Goal: Task Accomplishment & Management: Complete application form

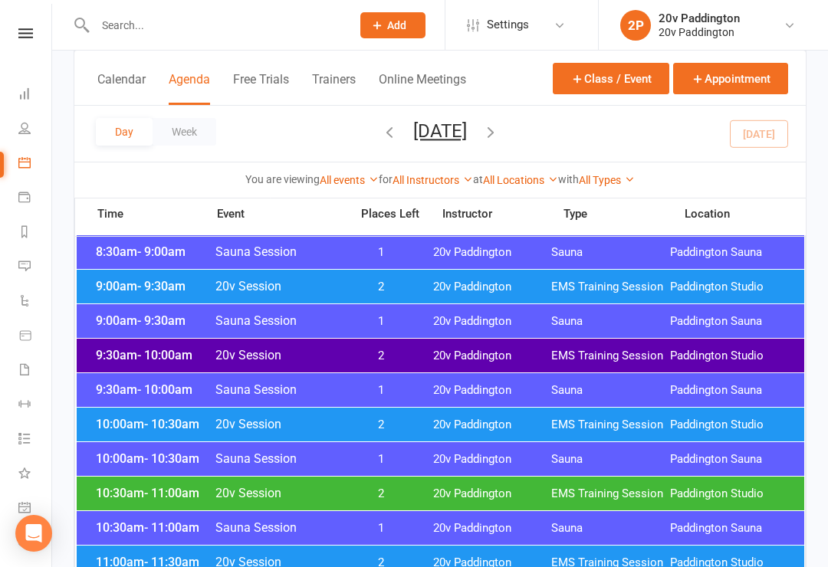
scroll to position [481, 0]
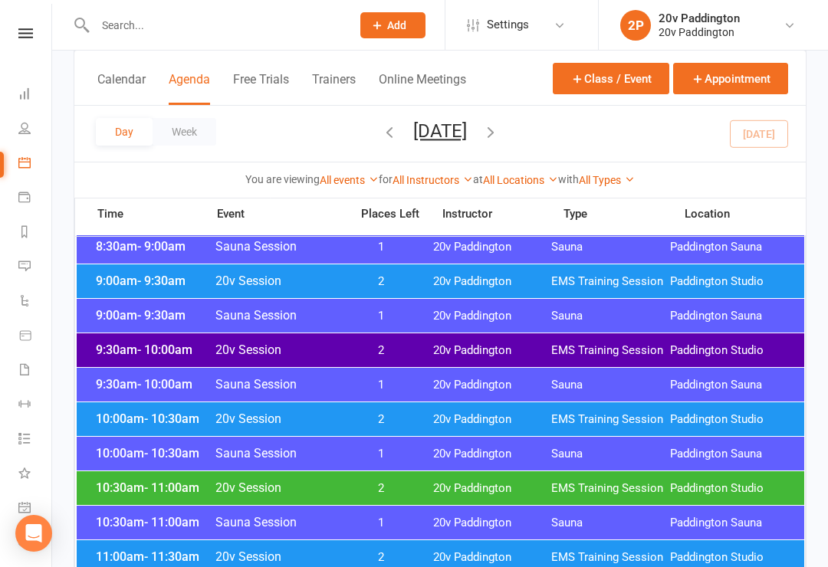
click at [501, 409] on div "10:00am - 10:30am 20v Session 2 20v Paddington EMS Training Session Paddington …" at bounding box center [441, 419] width 728 height 34
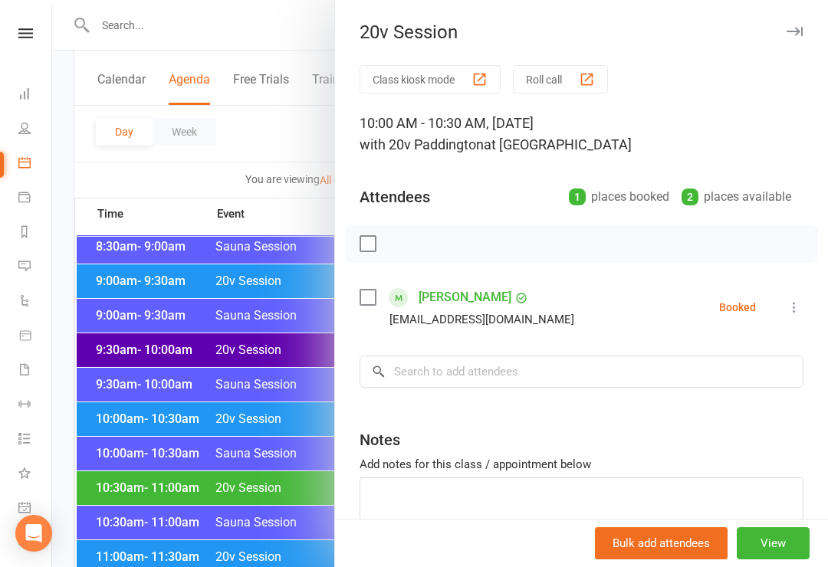
click at [800, 310] on icon at bounding box center [794, 307] width 15 height 15
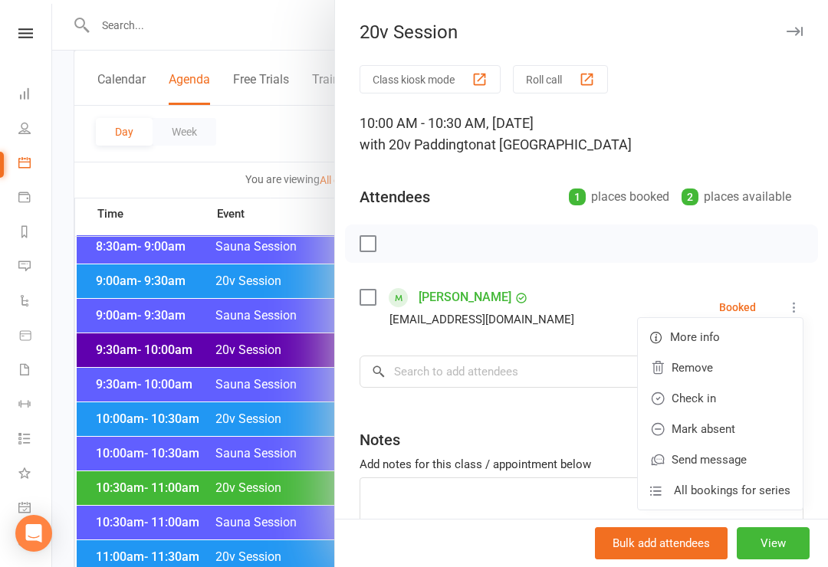
click at [733, 381] on link "Remove" at bounding box center [720, 368] width 165 height 31
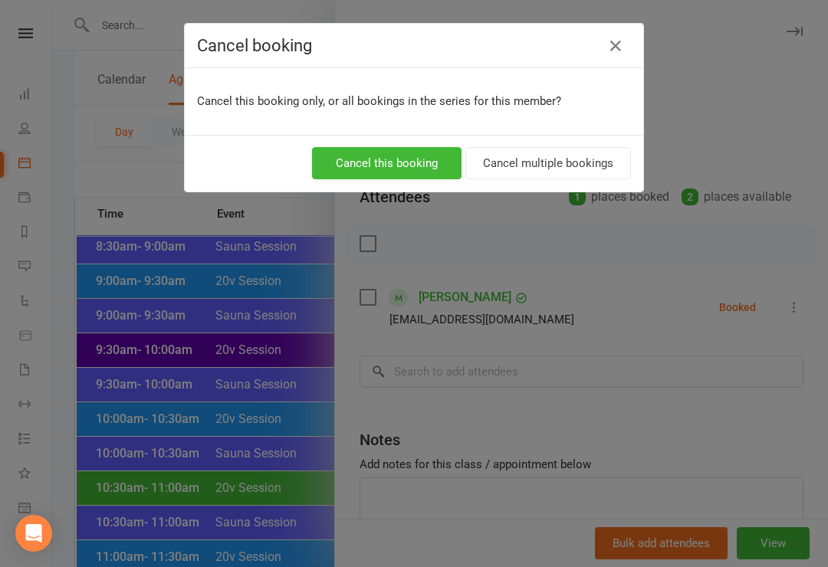
click at [623, 38] on icon "button" at bounding box center [615, 46] width 18 height 18
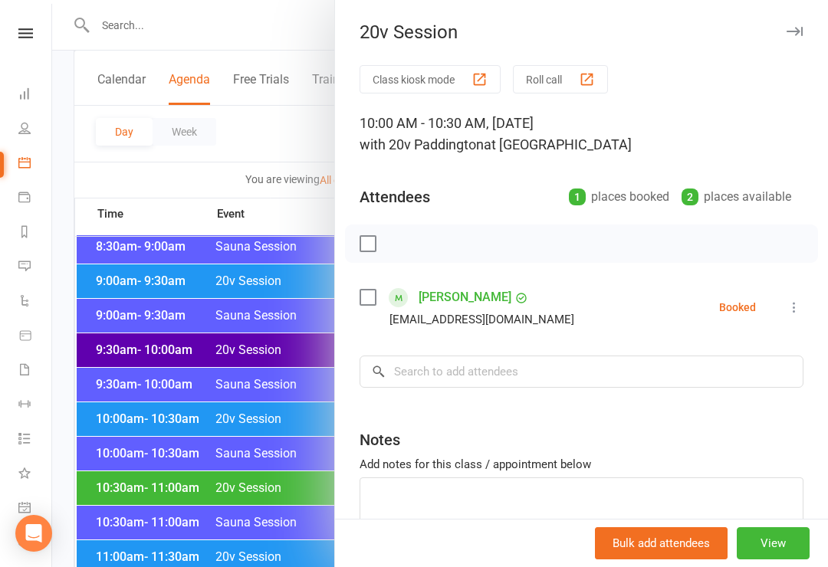
click at [819, 298] on div "Class kiosk mode Roll call 10:00 AM - 10:30 AM, Friday, August, 15, 2025 with 2…" at bounding box center [581, 335] width 493 height 540
click at [798, 306] on icon at bounding box center [794, 307] width 15 height 15
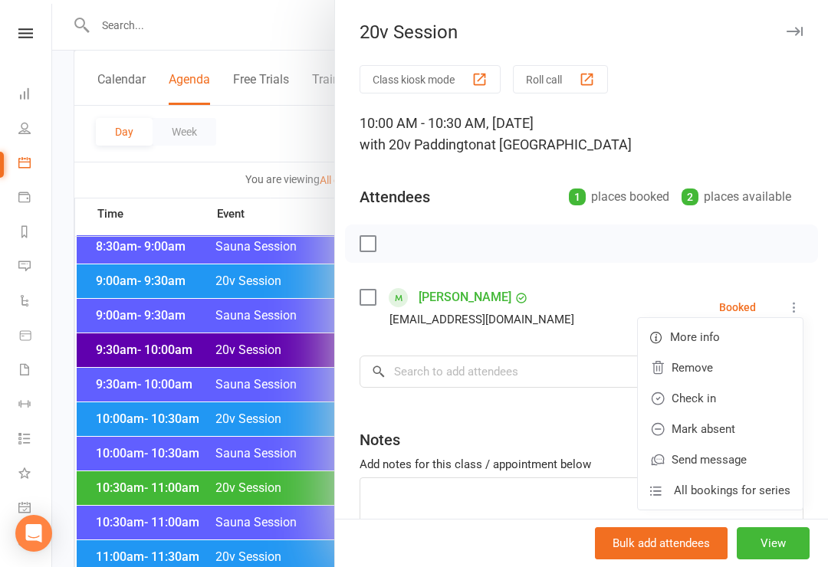
click at [725, 399] on link "Check in" at bounding box center [720, 398] width 165 height 31
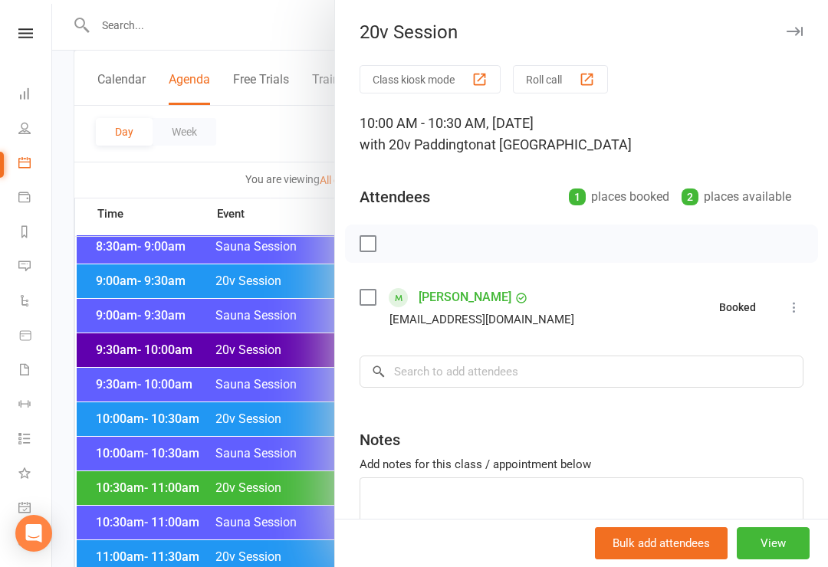
click at [477, 306] on link "Cole Burgess" at bounding box center [465, 297] width 93 height 25
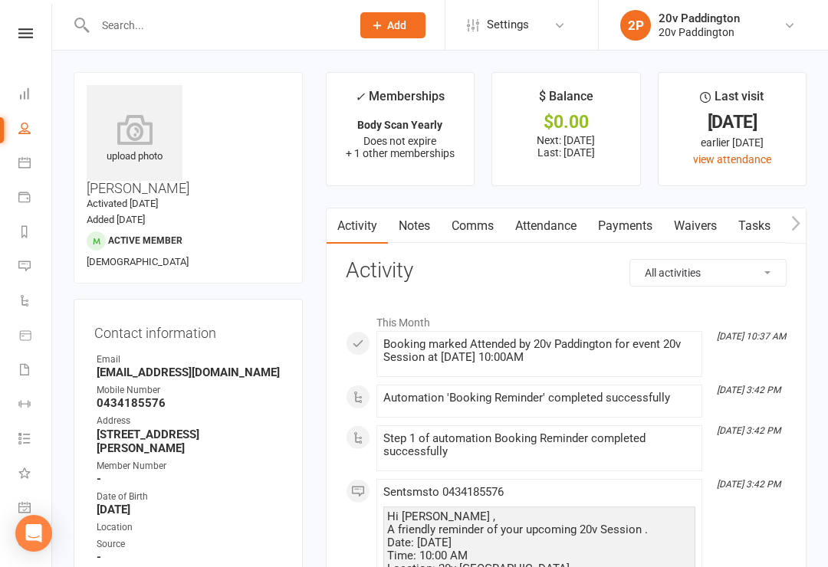
click at [489, 234] on link "Comms" at bounding box center [473, 226] width 64 height 35
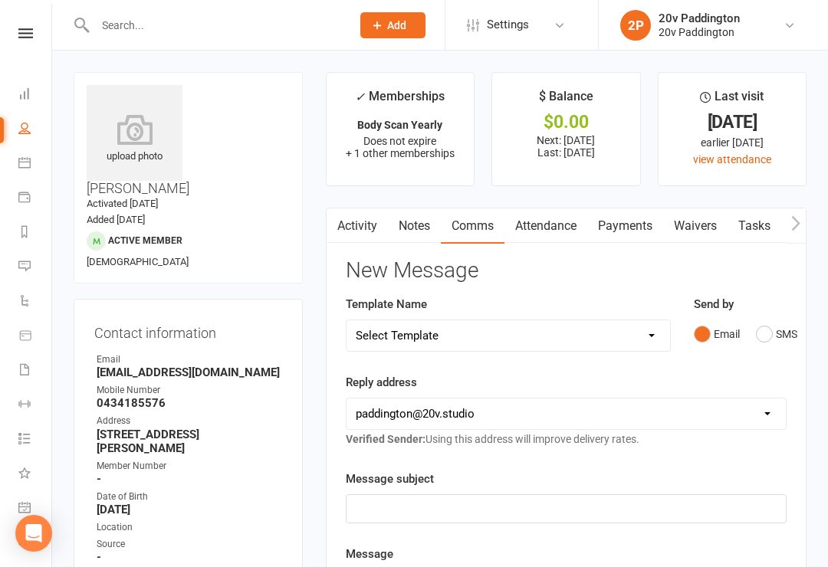
click at [558, 241] on link "Attendance" at bounding box center [545, 226] width 83 height 35
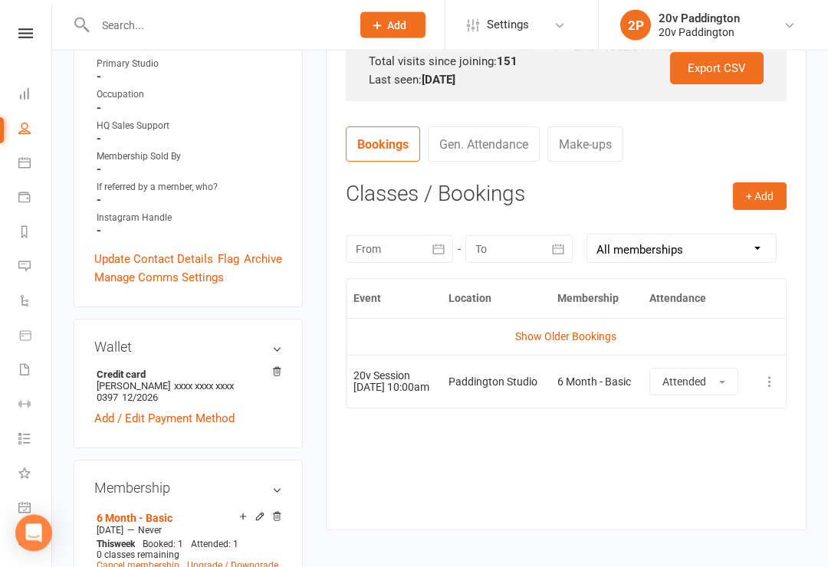
click at [593, 332] on link "Show Older Bookings" at bounding box center [565, 337] width 101 height 12
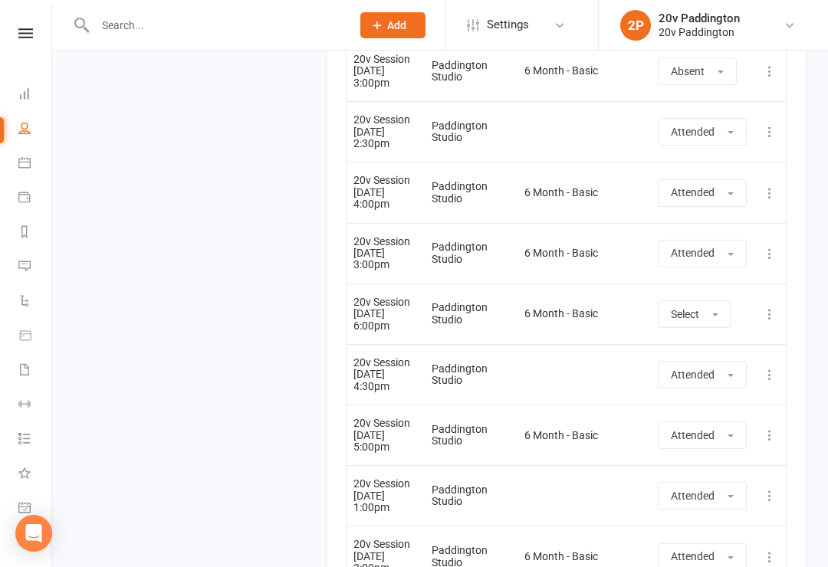
scroll to position [7366, 0]
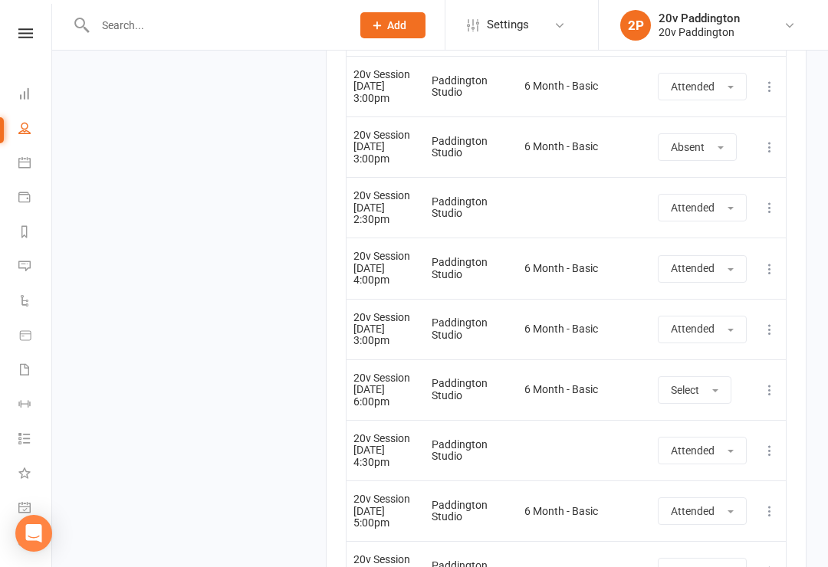
click at [15, 159] on li "Calendar" at bounding box center [25, 164] width 51 height 34
click at [27, 167] on icon at bounding box center [24, 162] width 12 height 12
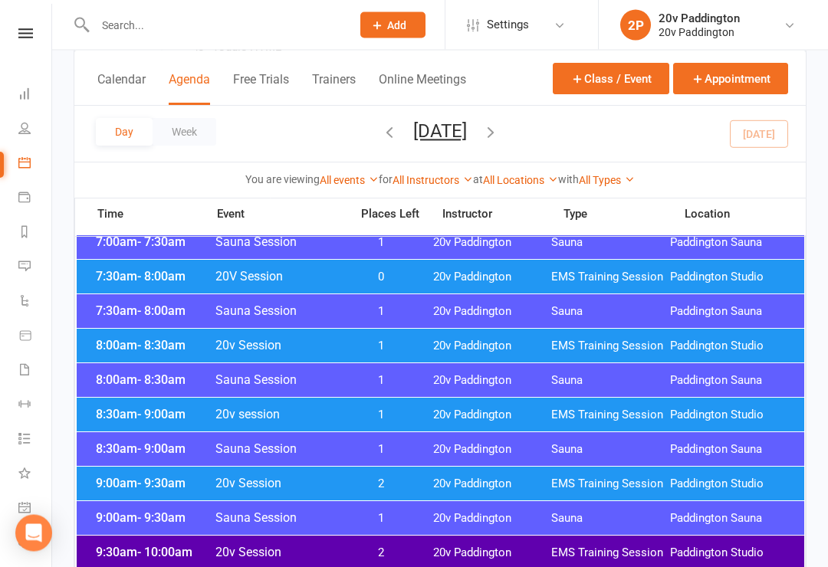
scroll to position [278, 0]
click at [640, 355] on div "8:00am - 8:30am 20v Session 1 20v Paddington EMS Training Session Paddington St…" at bounding box center [441, 347] width 728 height 34
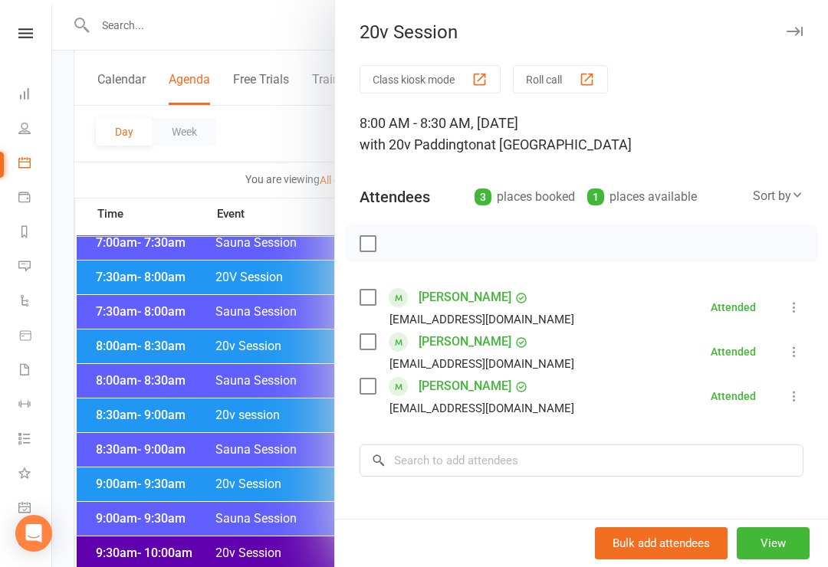
click at [274, 460] on div at bounding box center [440, 283] width 776 height 567
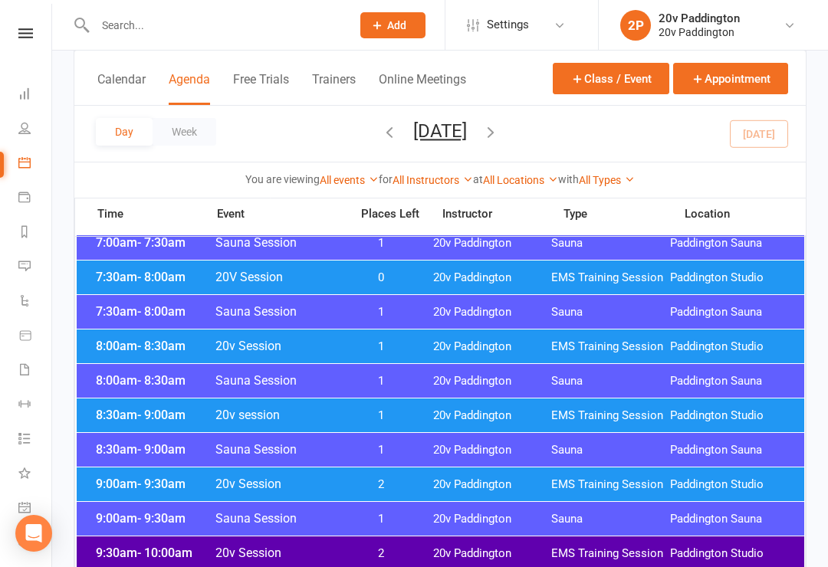
click at [508, 419] on span "20v Paddington" at bounding box center [492, 416] width 119 height 15
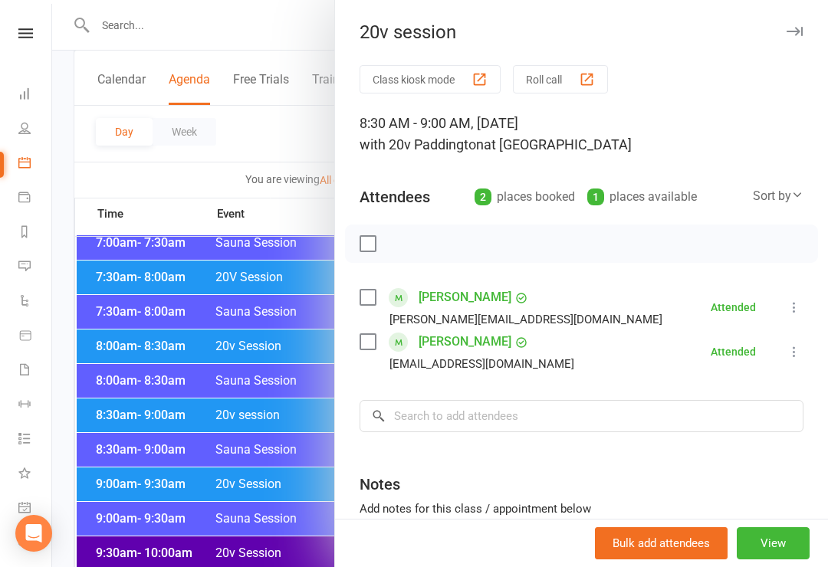
click at [284, 501] on div at bounding box center [440, 283] width 776 height 567
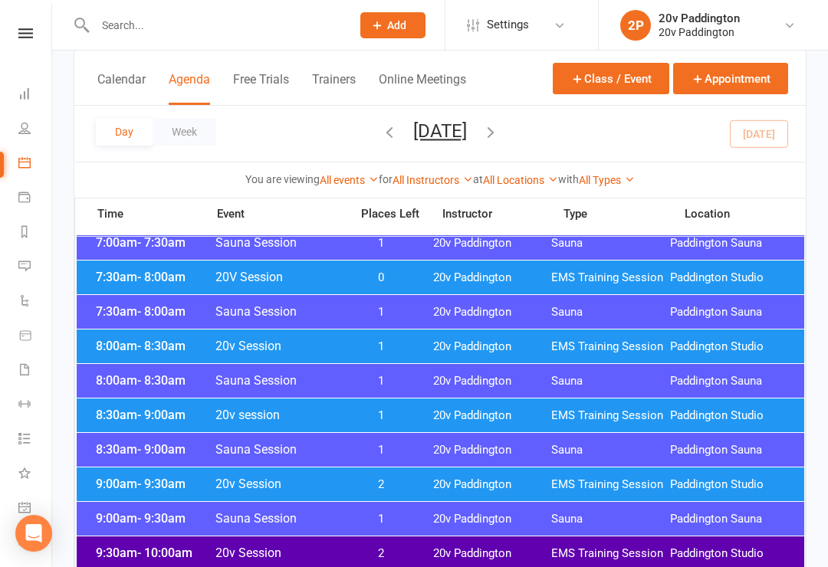
click at [383, 504] on div "9:00am - 9:30am Sauna Session 1 20v Paddington Sauna Paddington Sauna" at bounding box center [441, 519] width 728 height 34
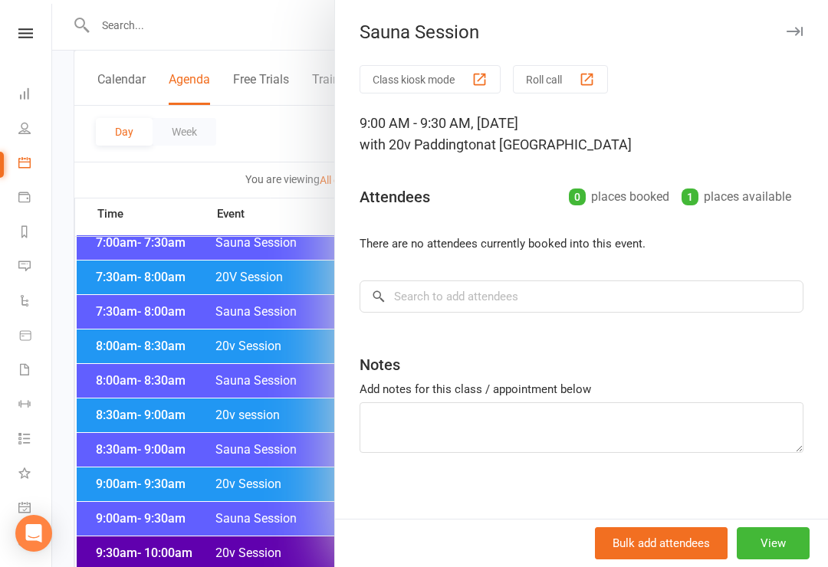
click at [278, 513] on div at bounding box center [440, 283] width 776 height 567
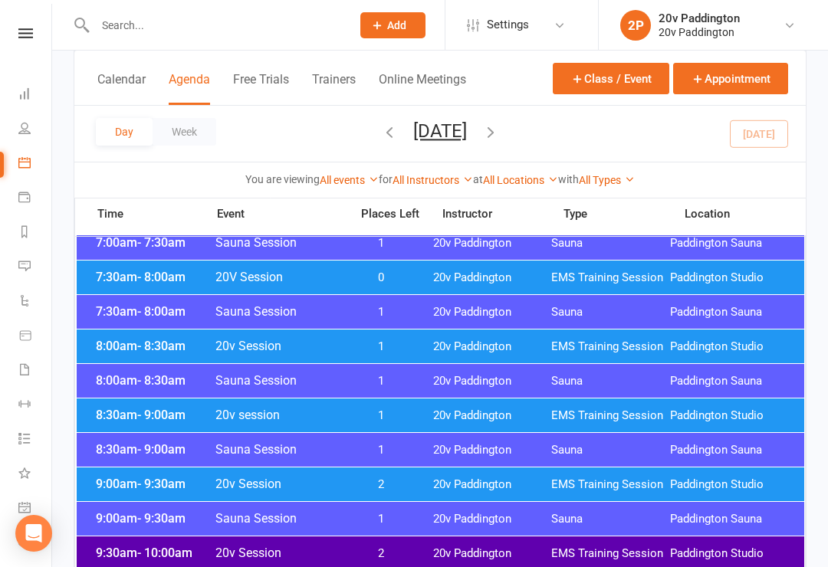
click at [380, 486] on span "2" at bounding box center [381, 485] width 80 height 15
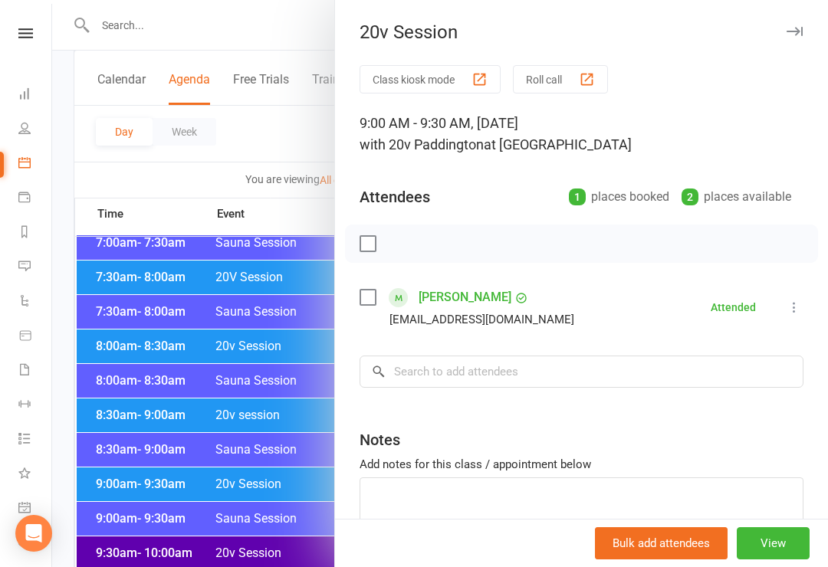
click at [288, 509] on div at bounding box center [440, 283] width 776 height 567
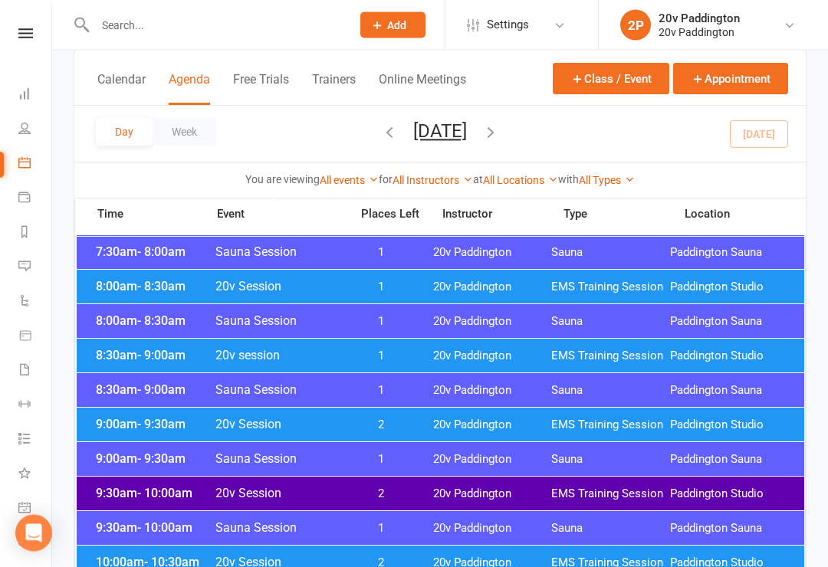
click at [513, 474] on div "9:00am - 9:30am Sauna Session 1 20v Paddington Sauna Paddington Sauna" at bounding box center [441, 460] width 728 height 34
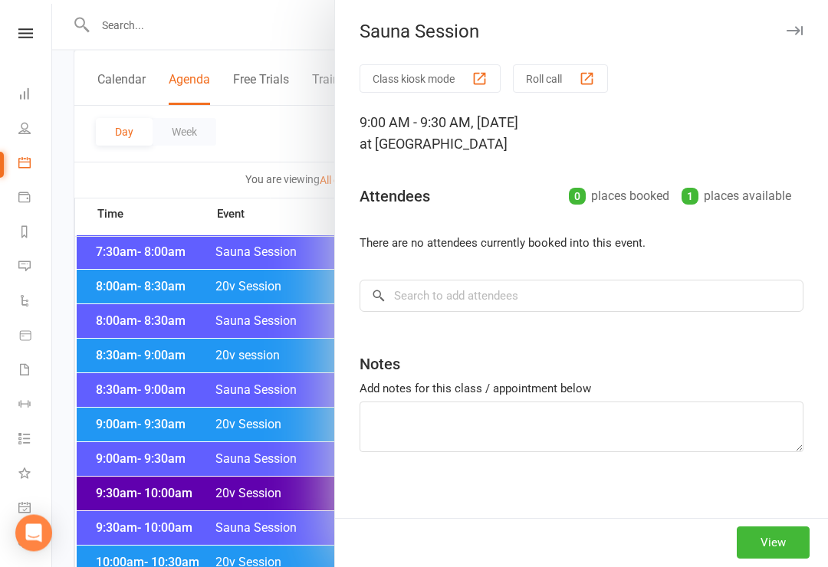
scroll to position [338, 0]
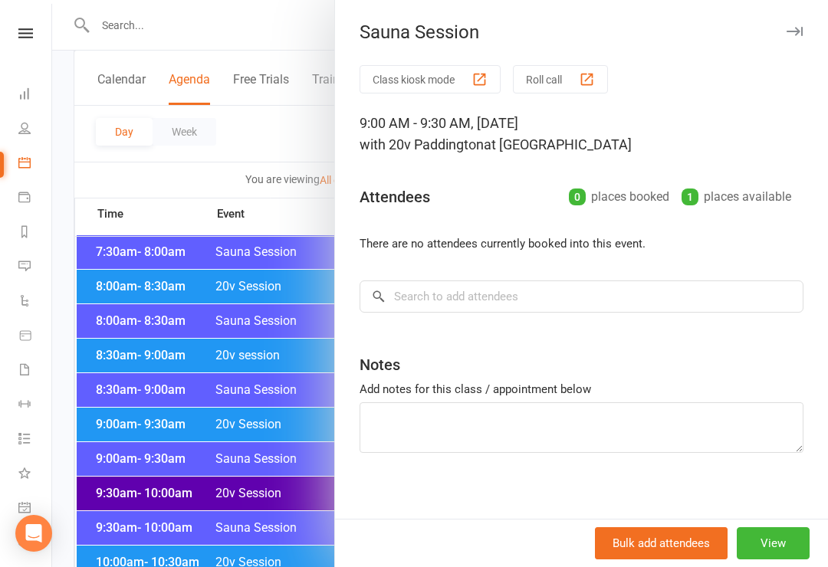
click at [273, 506] on div at bounding box center [440, 283] width 776 height 567
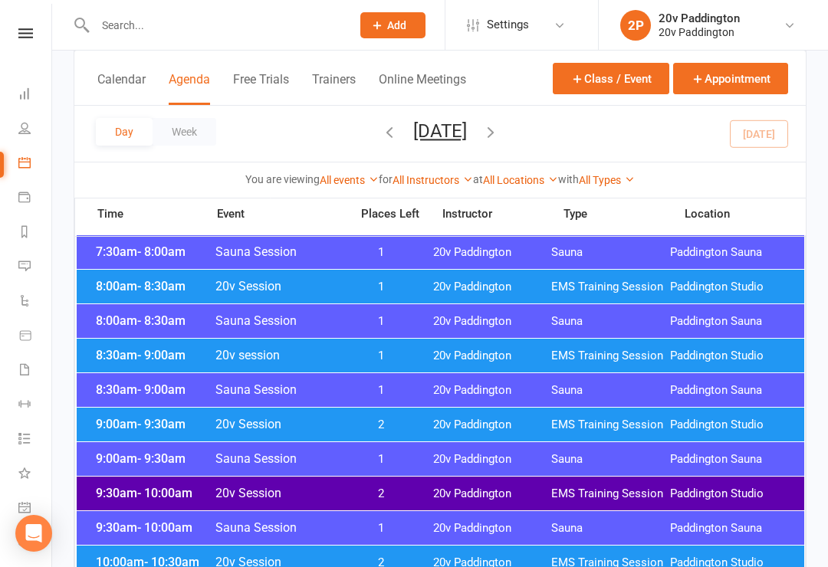
click at [440, 505] on div "9:30am - 10:00am 20v Session 2 20v Paddington EMS Training Session Paddington S…" at bounding box center [441, 494] width 728 height 34
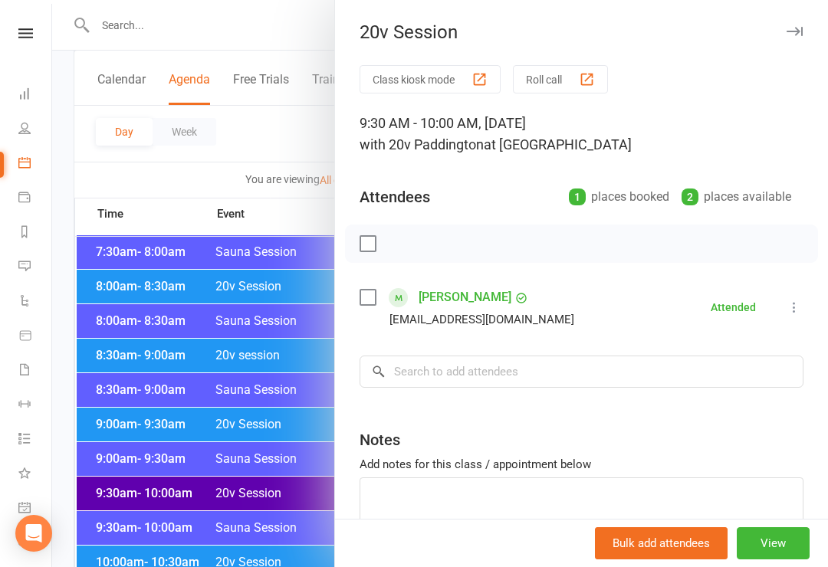
click at [255, 517] on div at bounding box center [440, 283] width 776 height 567
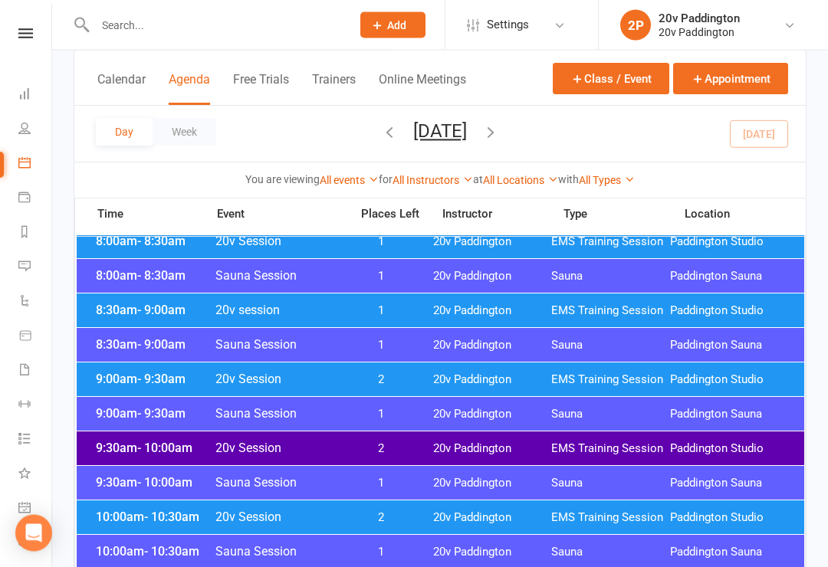
scroll to position [439, 0]
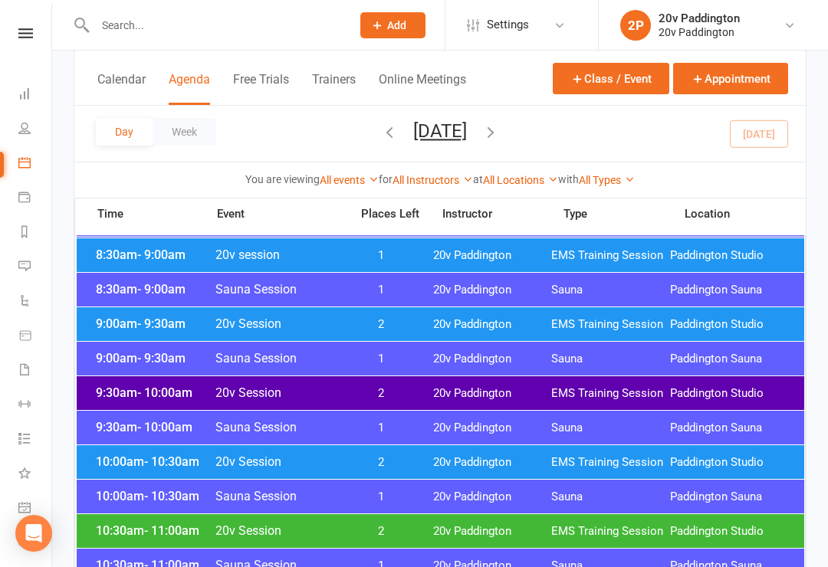
click at [488, 466] on span "20v Paddington" at bounding box center [492, 462] width 119 height 15
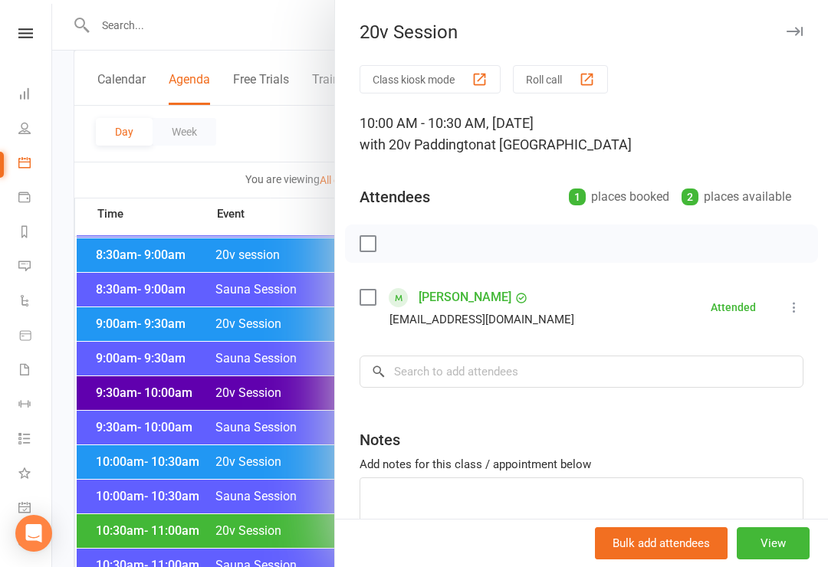
click at [281, 517] on div at bounding box center [440, 283] width 776 height 567
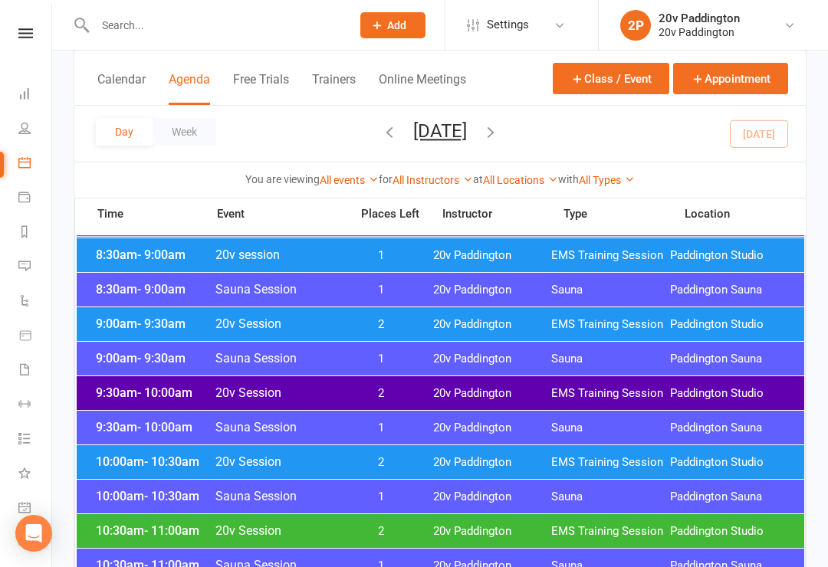
click at [360, 528] on span "2" at bounding box center [381, 531] width 80 height 15
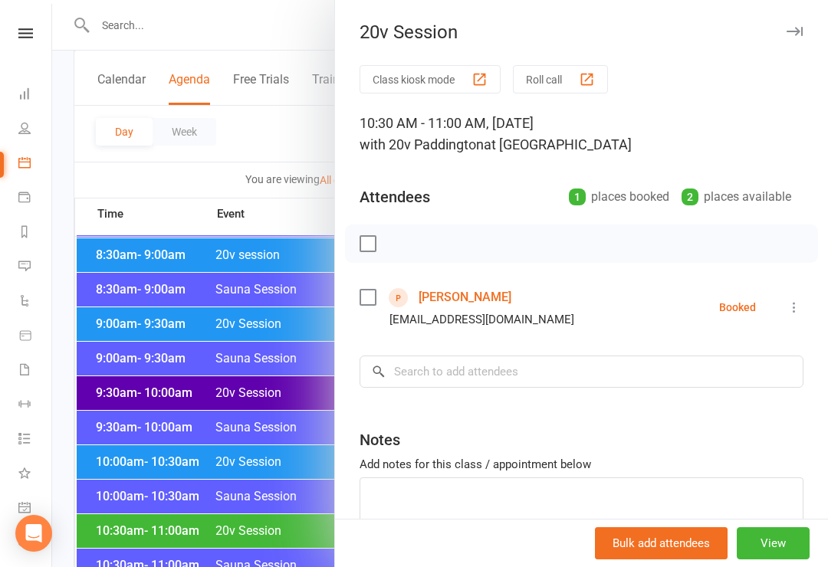
click at [280, 501] on div at bounding box center [440, 283] width 776 height 567
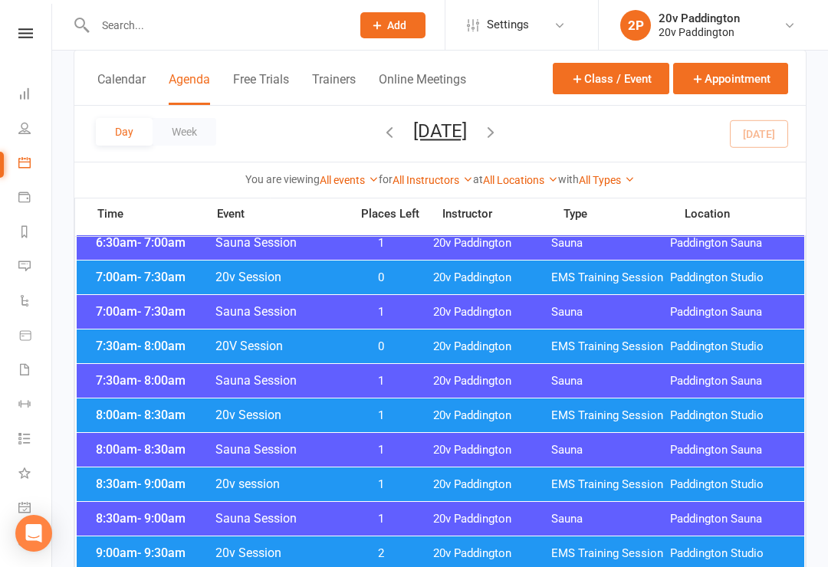
scroll to position [0, 0]
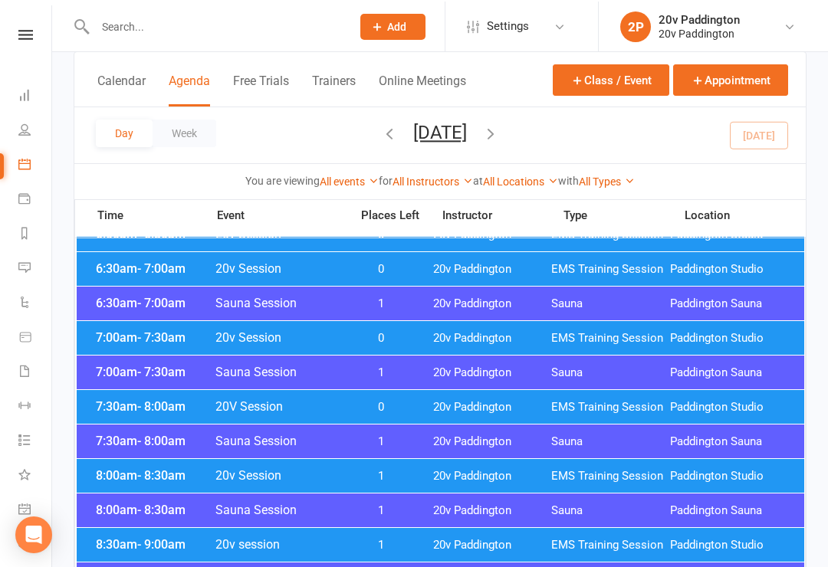
click at [532, 482] on span "20v Paddington" at bounding box center [492, 475] width 119 height 15
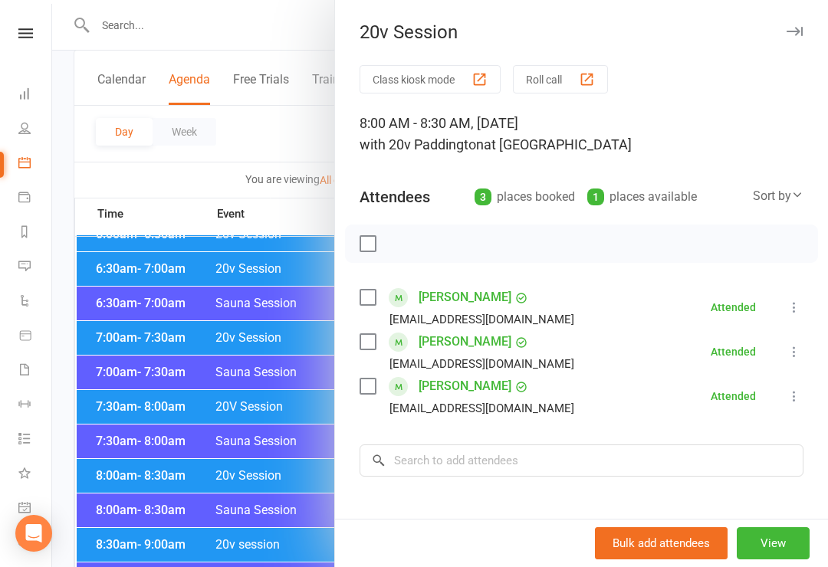
click at [278, 540] on div at bounding box center [440, 283] width 776 height 567
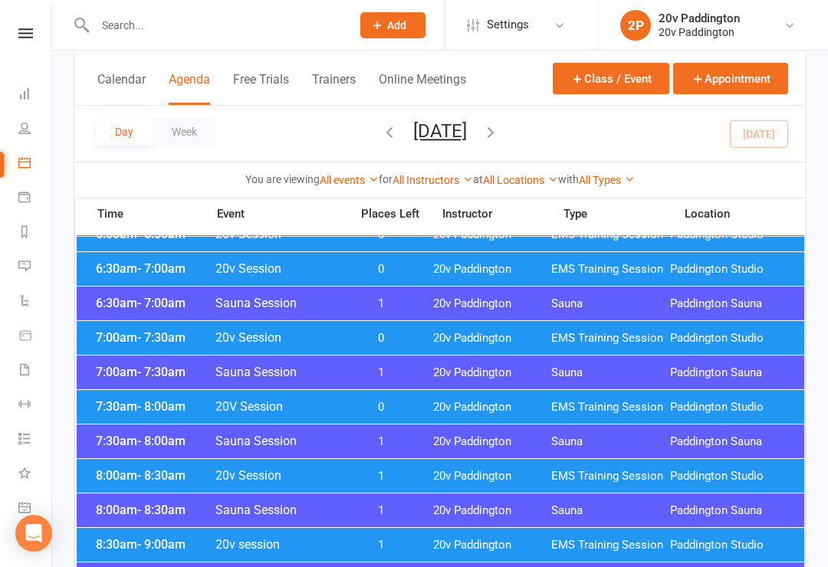
click at [371, 550] on span "1" at bounding box center [381, 545] width 80 height 15
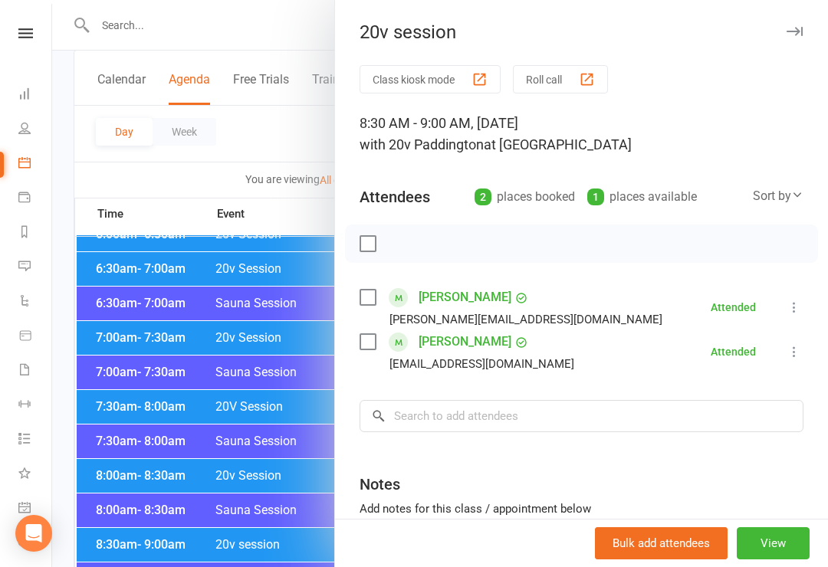
click at [282, 521] on div at bounding box center [440, 283] width 776 height 567
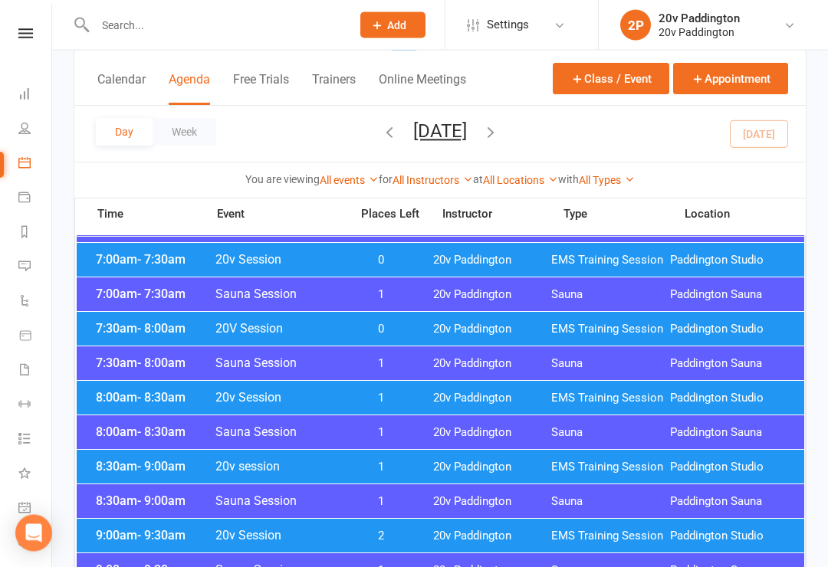
scroll to position [228, 0]
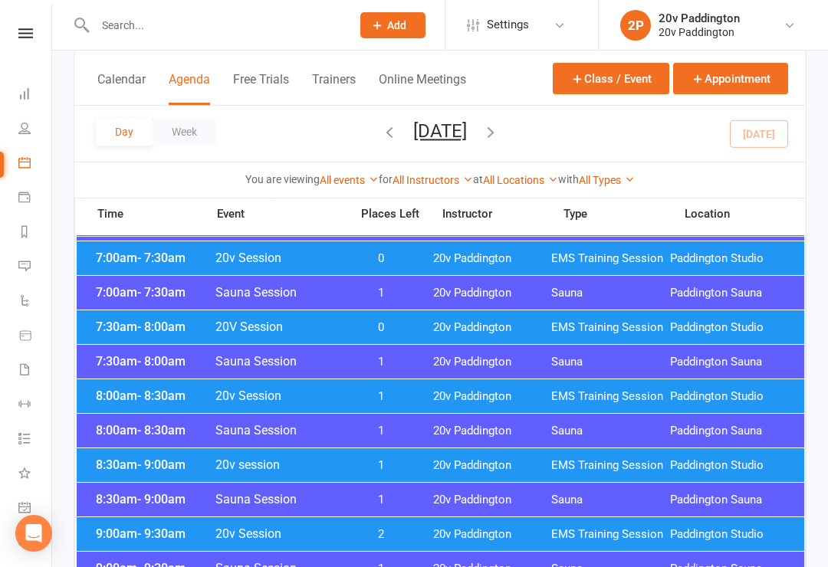
click at [564, 402] on span "EMS Training Session" at bounding box center [610, 396] width 119 height 15
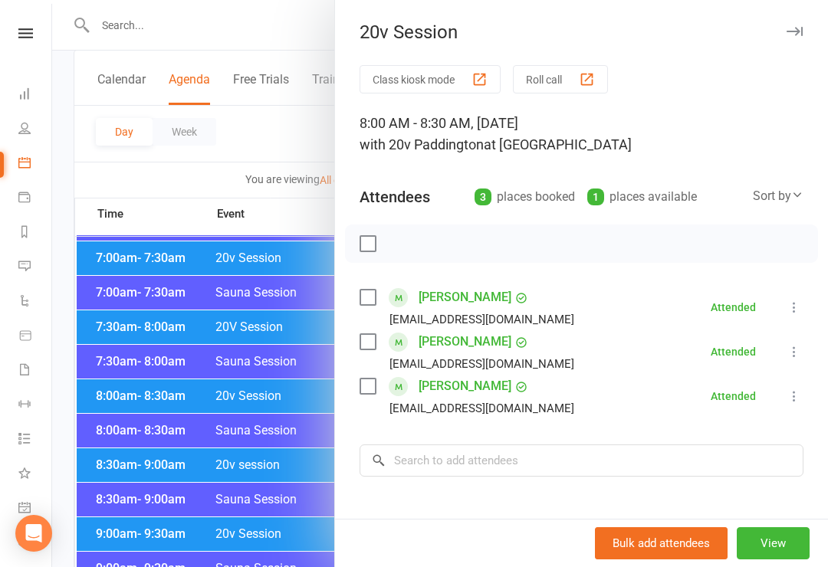
click at [230, 500] on div at bounding box center [440, 283] width 776 height 567
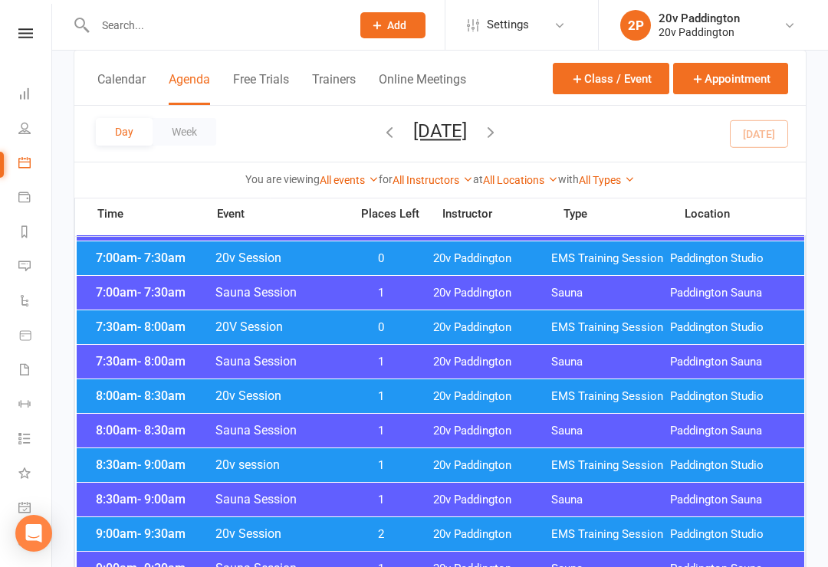
click at [425, 464] on div "8:30am - 9:00am 20v session 1 20v Paddington EMS Training Session Paddington St…" at bounding box center [441, 465] width 728 height 34
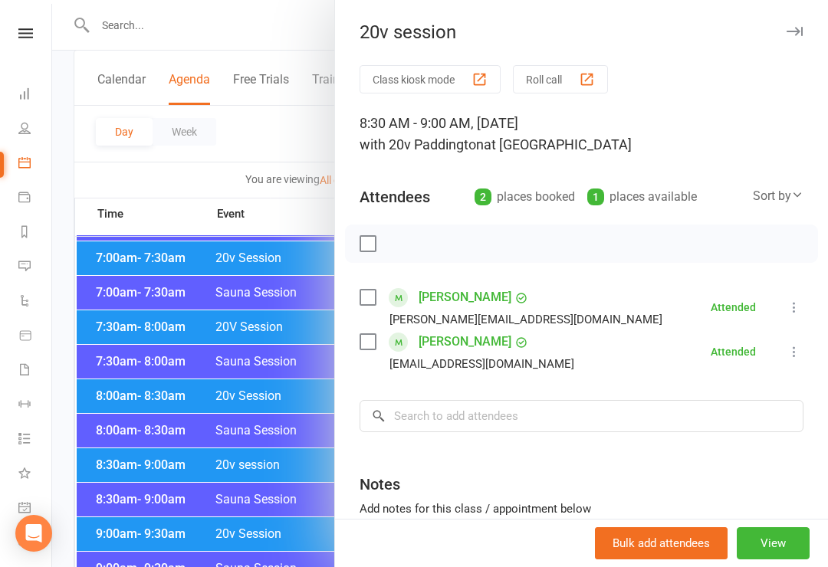
click at [297, 542] on div at bounding box center [440, 283] width 776 height 567
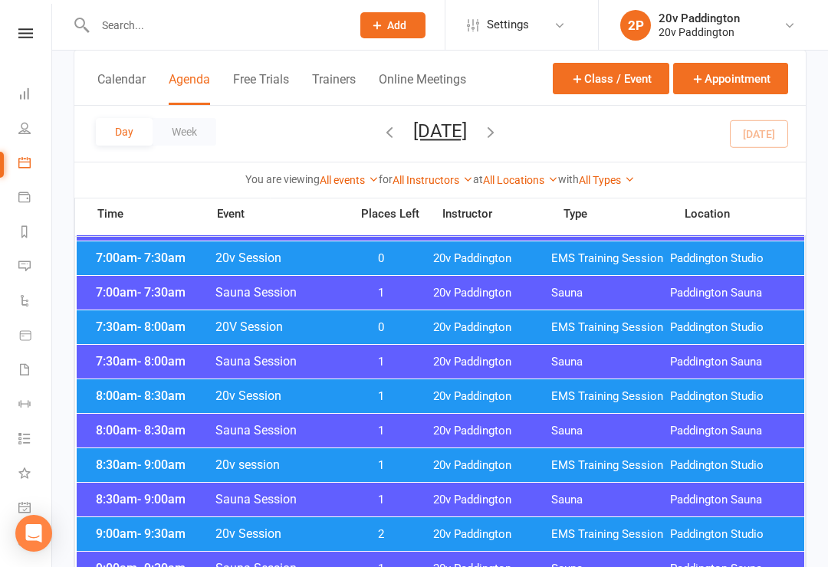
click at [380, 541] on span "2" at bounding box center [381, 534] width 80 height 15
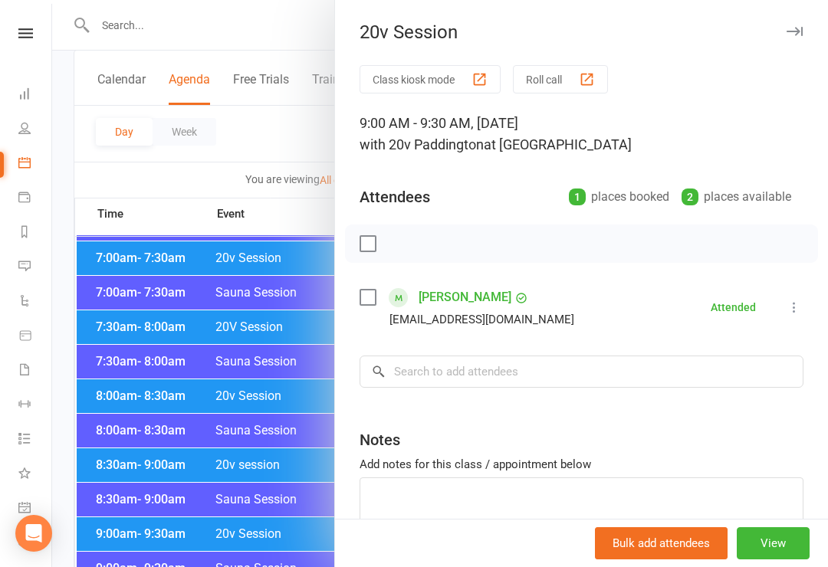
click at [291, 531] on div at bounding box center [440, 283] width 776 height 567
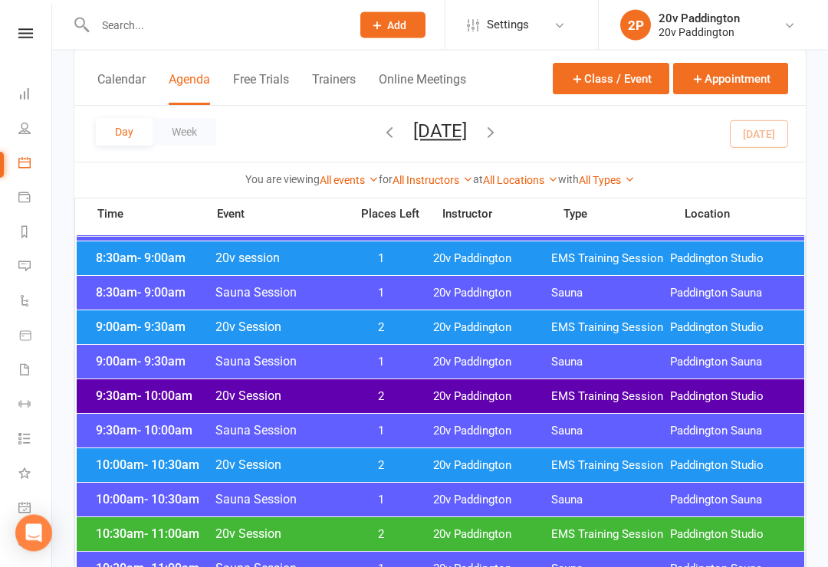
scroll to position [439, 0]
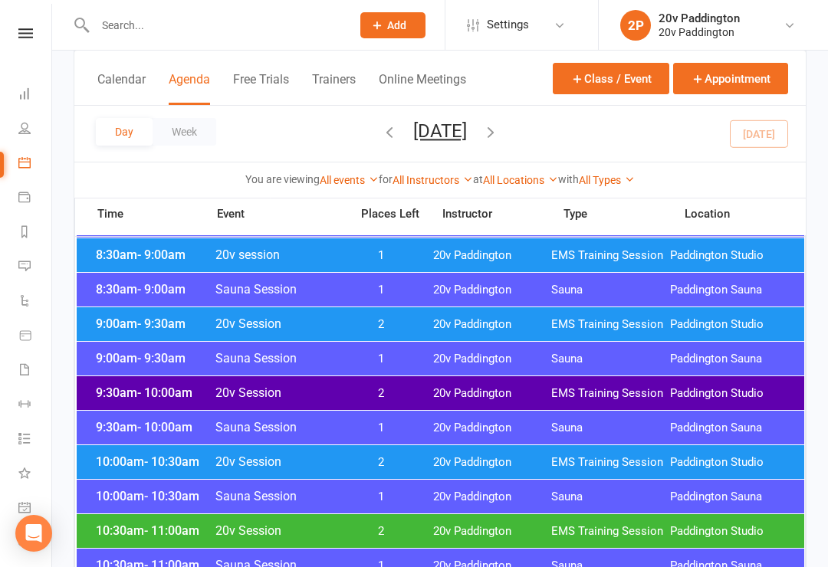
click at [537, 468] on span "20v Paddington" at bounding box center [492, 462] width 119 height 15
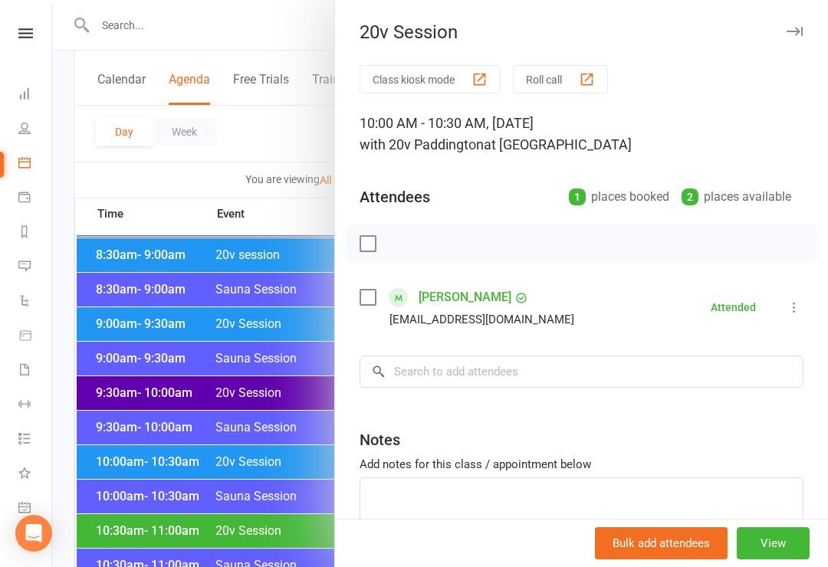
click at [258, 373] on div at bounding box center [440, 283] width 776 height 567
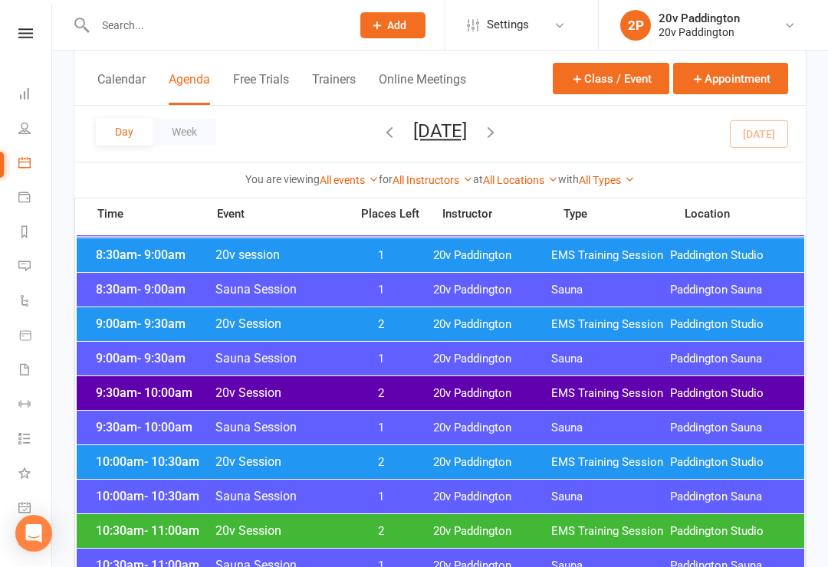
scroll to position [0, 0]
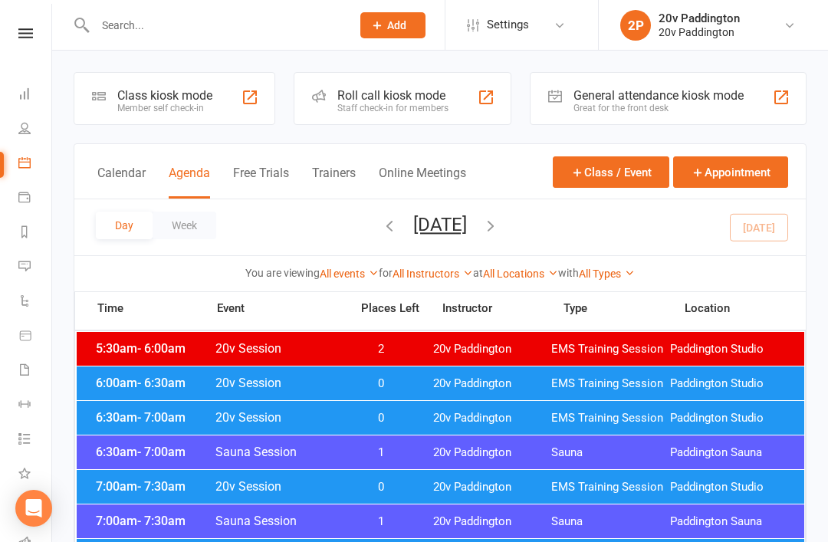
click at [764, 222] on div "Day Week Friday, Aug 15, 2025 August 2025 Sun Mon Tue Wed Thu Fri Sat 27 28 29 …" at bounding box center [439, 227] width 731 height 56
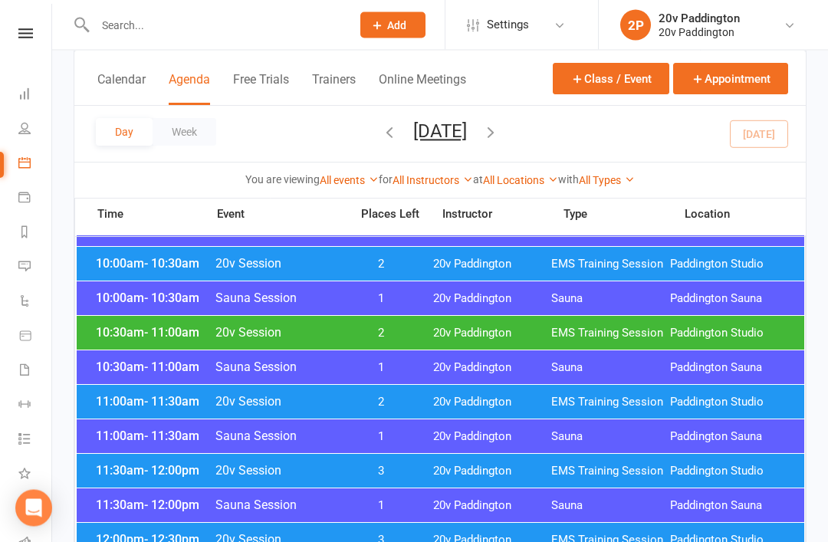
click at [563, 313] on div "10:00am - 10:30am Sauna Session 1 20v Paddington Sauna Paddington Sauna" at bounding box center [441, 299] width 728 height 34
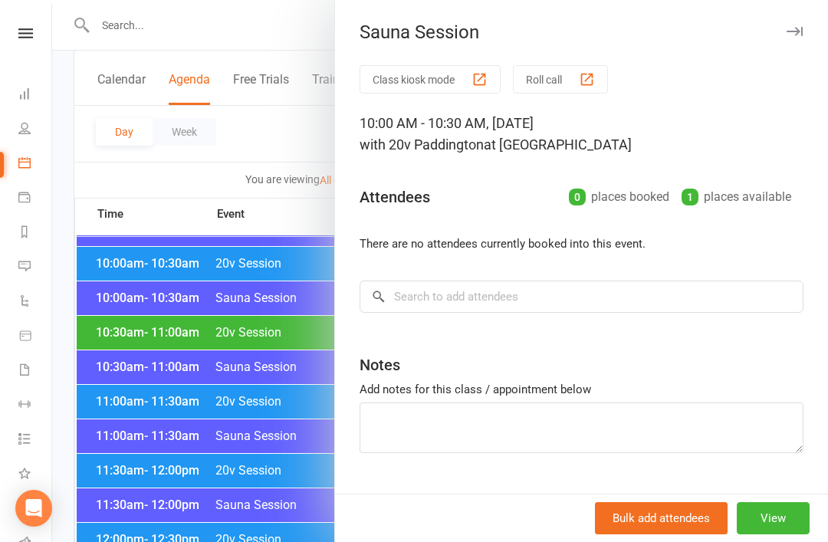
click at [250, 373] on div at bounding box center [440, 271] width 776 height 542
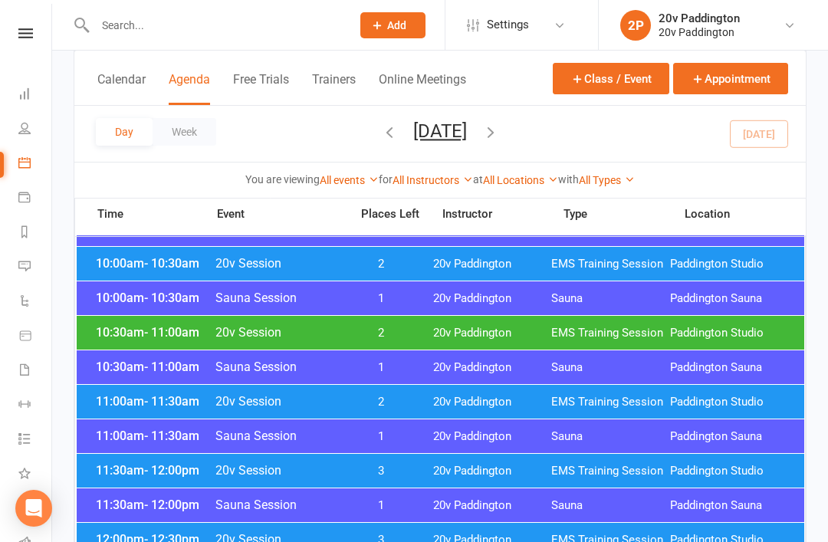
click at [354, 340] on div "10:30am - 11:00am 20v Session 2 20v Paddington EMS Training Session Paddington …" at bounding box center [441, 333] width 728 height 34
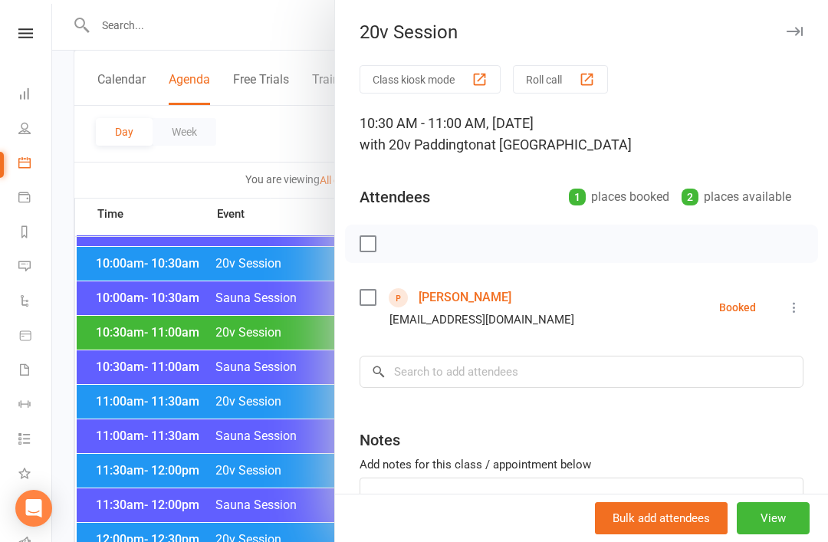
click at [435, 309] on link "[PERSON_NAME]" at bounding box center [465, 297] width 93 height 25
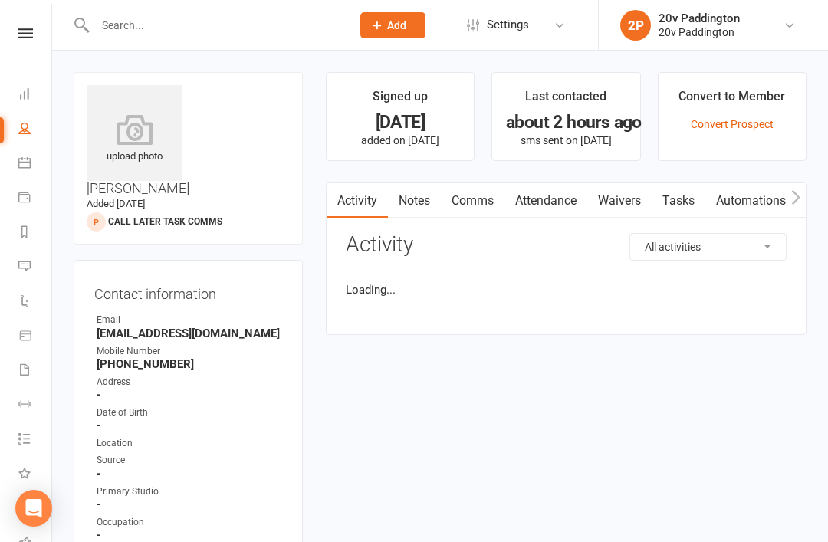
scroll to position [62, 0]
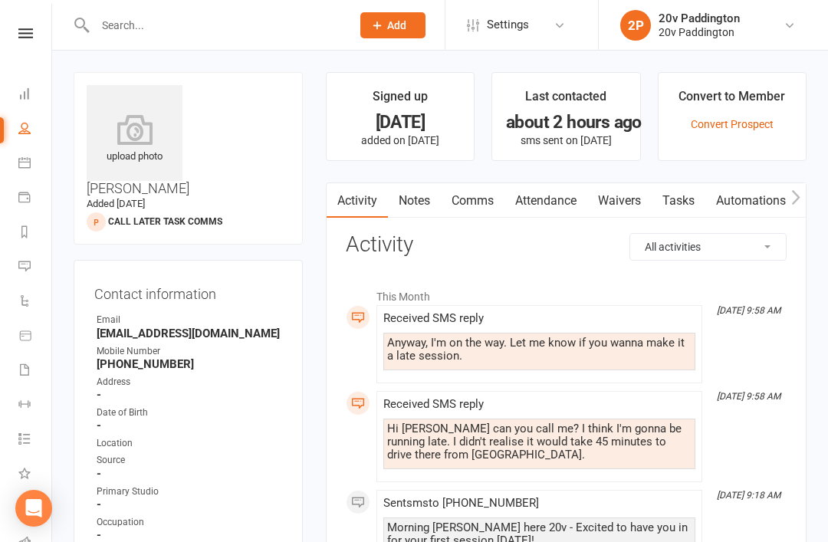
click at [631, 195] on link "Waivers" at bounding box center [619, 200] width 64 height 35
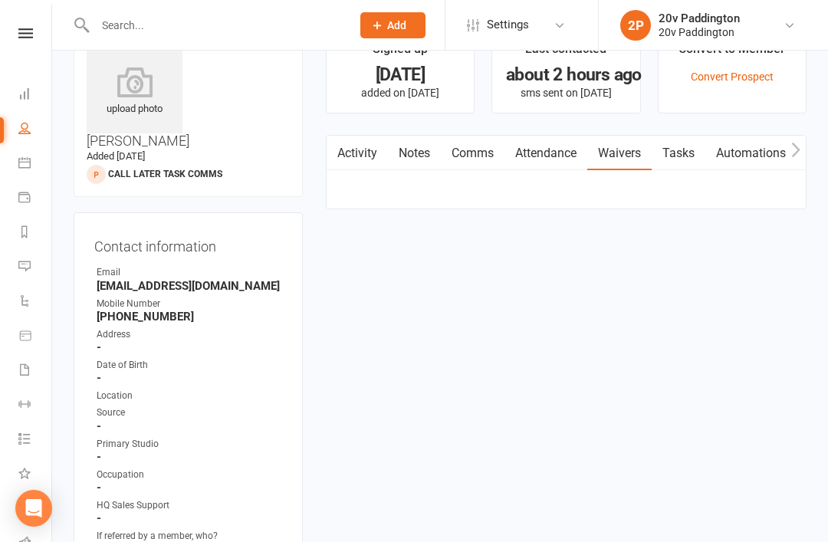
scroll to position [49, 0]
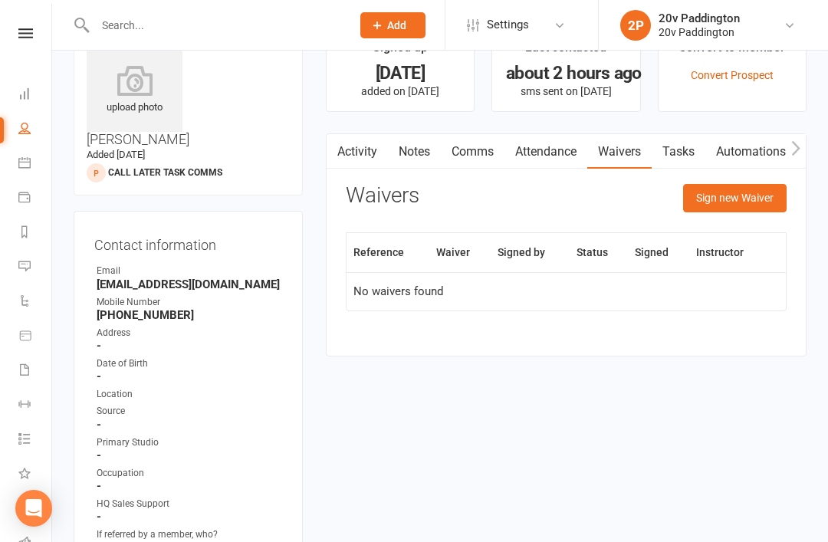
click at [741, 198] on button "Sign new Waiver" at bounding box center [734, 198] width 103 height 28
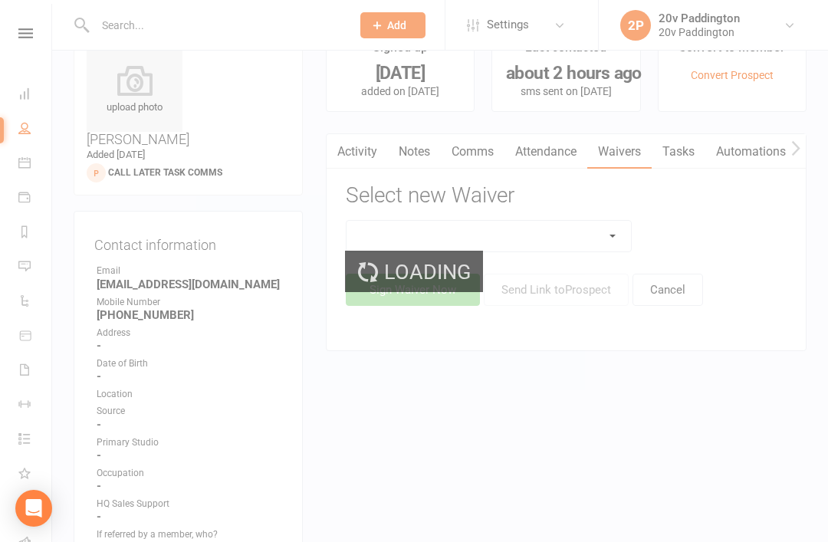
click at [547, 237] on div "Loading" at bounding box center [414, 271] width 828 height 542
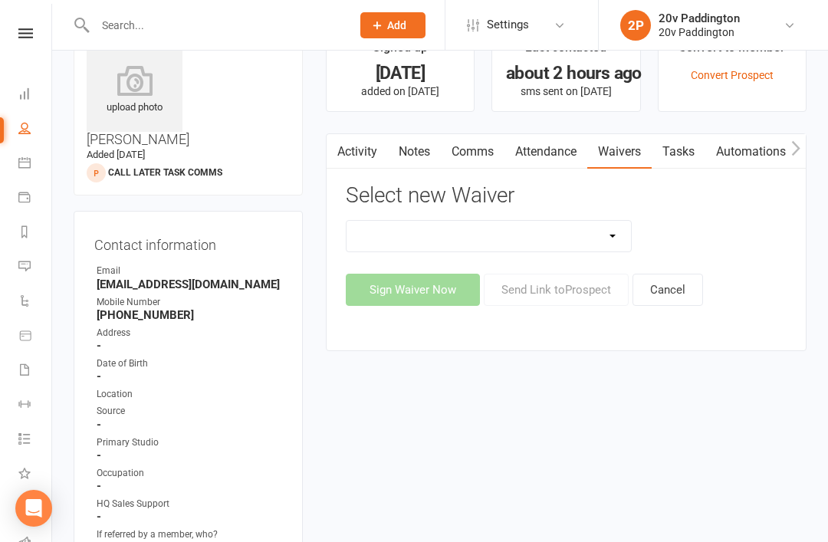
click at [573, 231] on select "20v Ambassador Program 20v Pre Exercise Questionnaire 20V Sauna Sessions 2 Sess…" at bounding box center [489, 236] width 285 height 31
select select "8104"
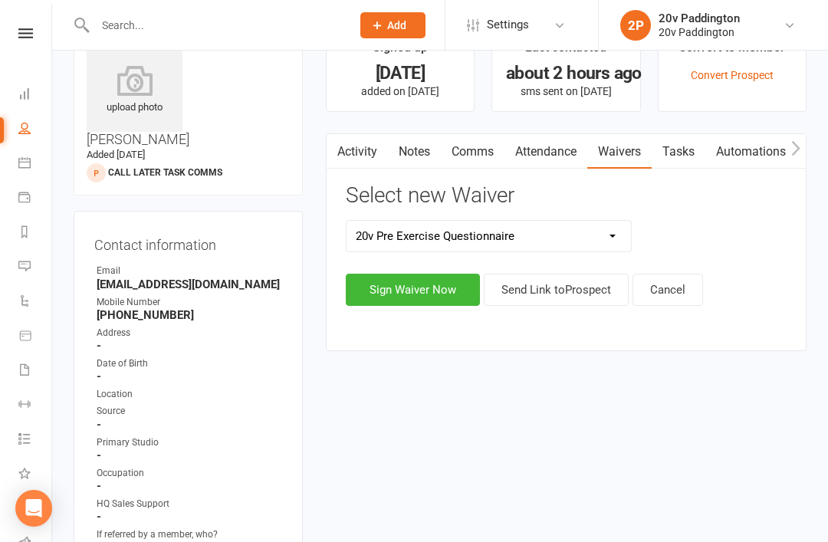
click at [429, 287] on button "Sign Waiver Now" at bounding box center [413, 290] width 134 height 32
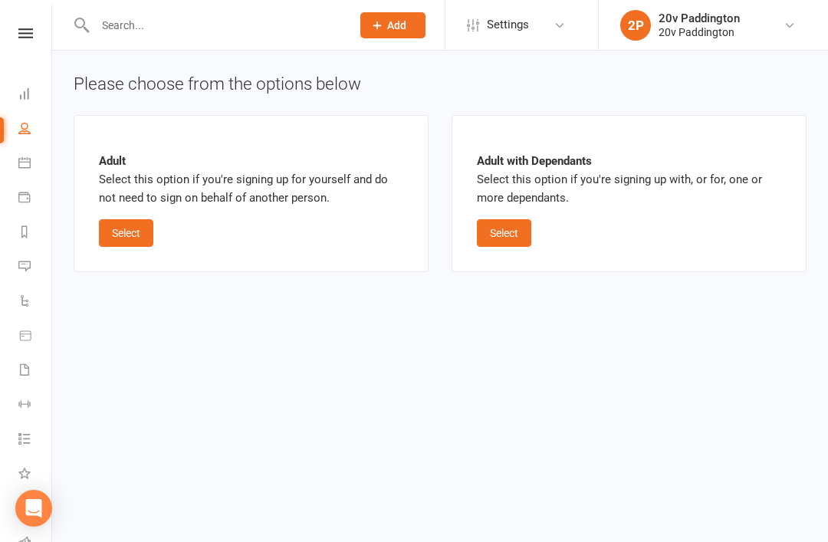
click at [166, 228] on div "Adult Select this option if you're signing up for yourself and do not need to s…" at bounding box center [251, 193] width 304 height 107
click at [134, 238] on button "Select" at bounding box center [126, 233] width 54 height 28
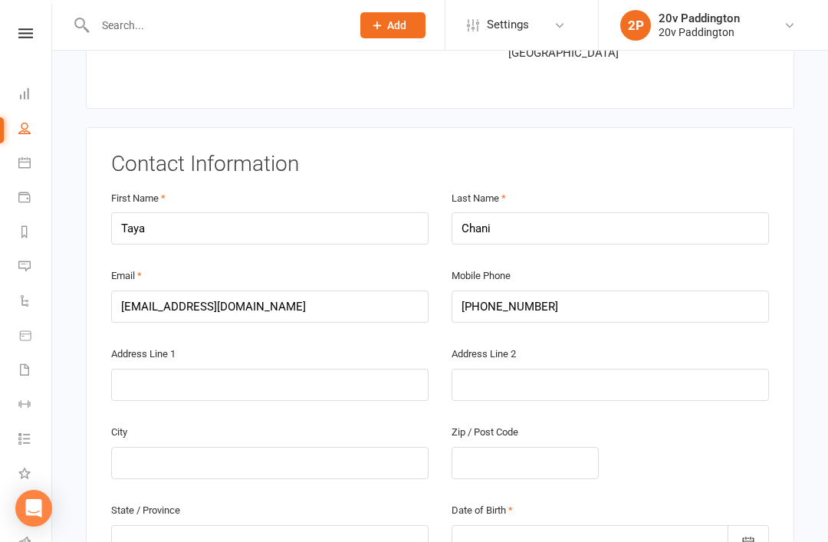
scroll to position [217, 0]
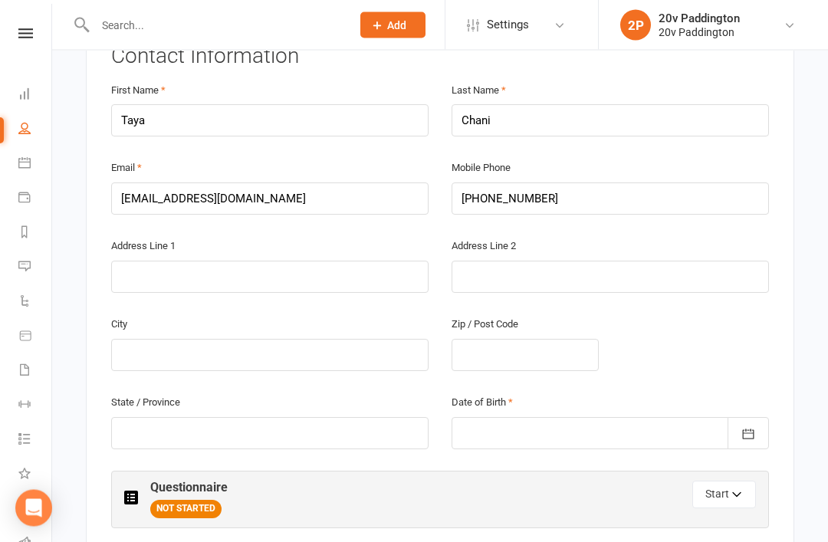
click at [755, 427] on icon "button" at bounding box center [748, 434] width 15 height 15
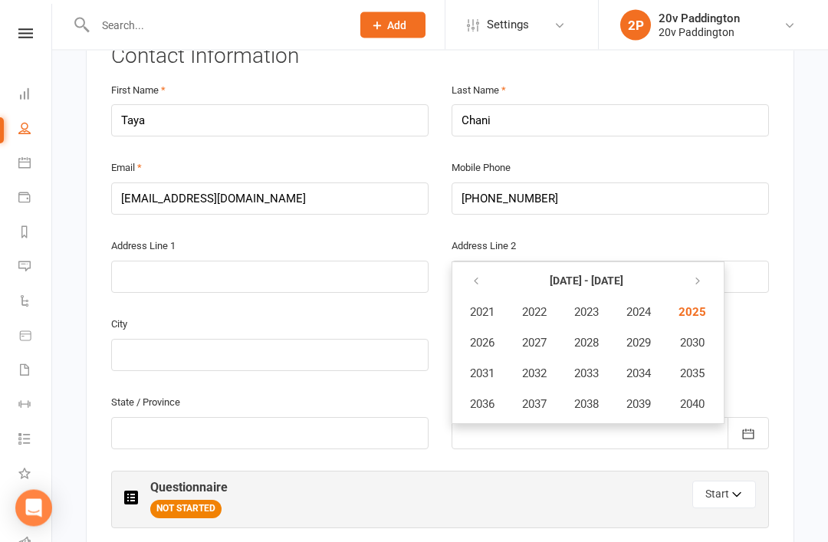
scroll to position [327, 0]
click at [593, 274] on strong "2021 - 2040" at bounding box center [587, 280] width 74 height 12
click at [467, 268] on button "button" at bounding box center [477, 282] width 33 height 28
click at [481, 268] on button "button" at bounding box center [477, 282] width 33 height 28
click at [663, 268] on button "1981 - 2000" at bounding box center [586, 282] width 153 height 28
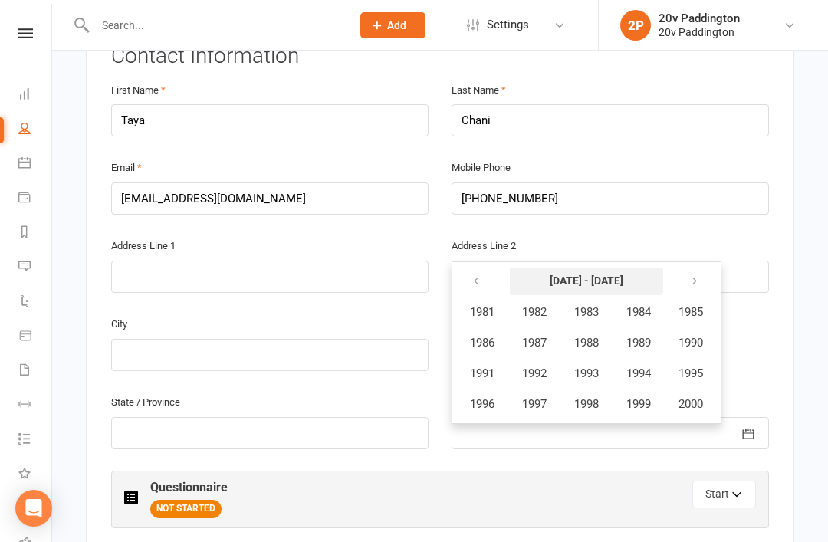
click at [625, 268] on button "1981 - 2000" at bounding box center [586, 282] width 153 height 28
click at [475, 268] on button "button" at bounding box center [477, 282] width 33 height 28
click at [695, 275] on icon "button" at bounding box center [694, 281] width 11 height 12
click at [672, 297] on button "1985" at bounding box center [690, 311] width 51 height 29
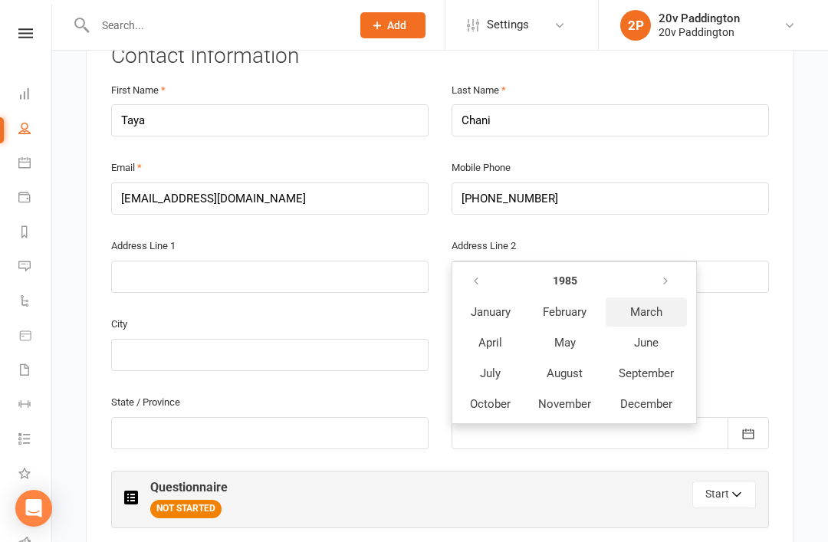
click at [641, 305] on span "March" at bounding box center [646, 312] width 32 height 14
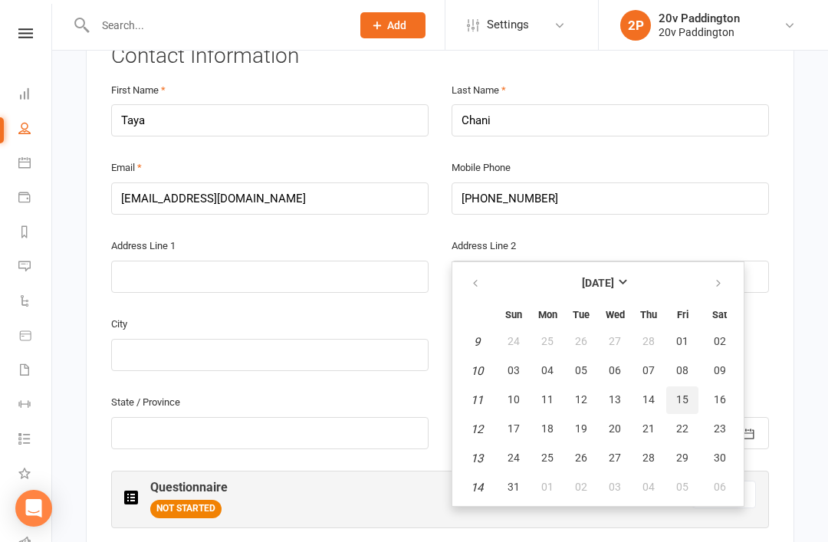
click at [685, 393] on span "15" at bounding box center [682, 399] width 12 height 12
type input "15 Mar 1985"
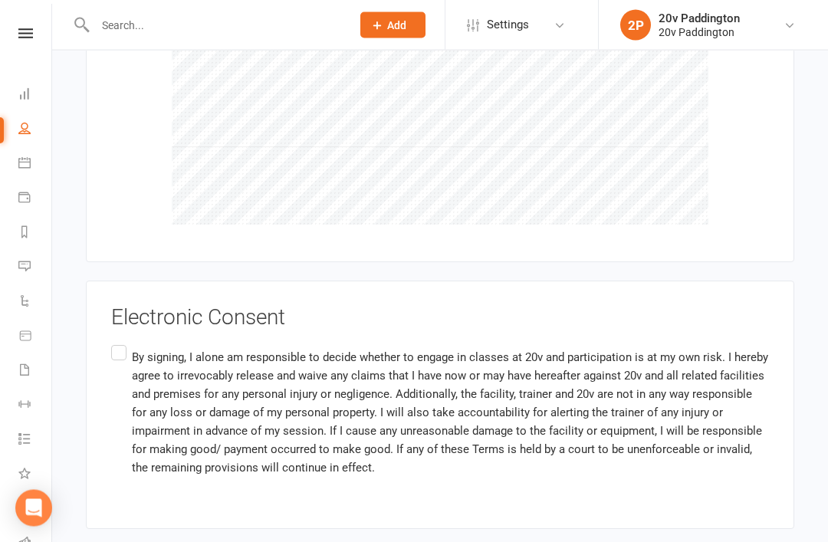
scroll to position [1580, 0]
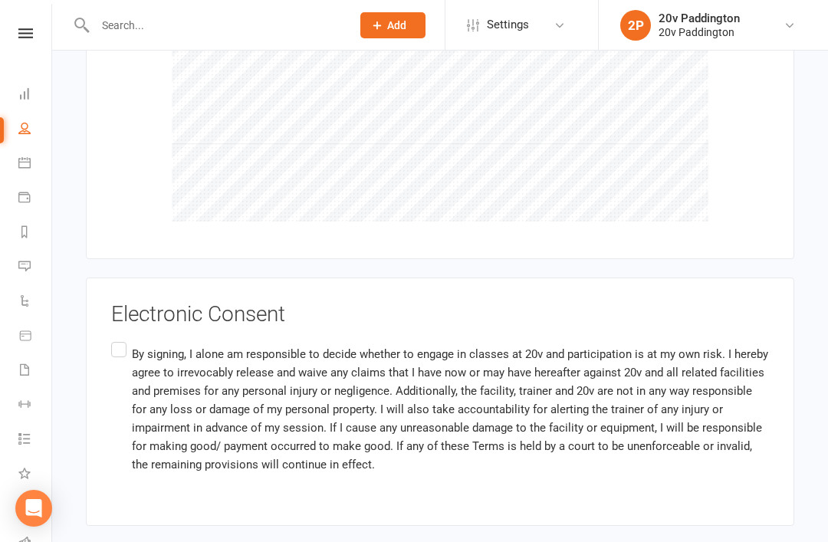
click at [133, 345] on p "By signing, I alone am responsible to decide whether to engage in classes at 20…" at bounding box center [450, 409] width 637 height 129
click at [121, 339] on input "By signing, I alone am responsible to decide whether to engage in classes at 20…" at bounding box center [116, 339] width 10 height 0
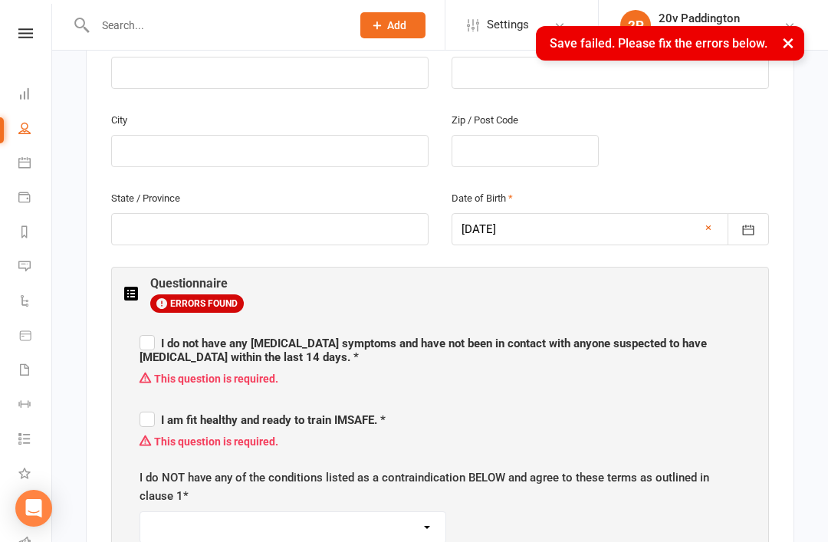
scroll to position [527, 0]
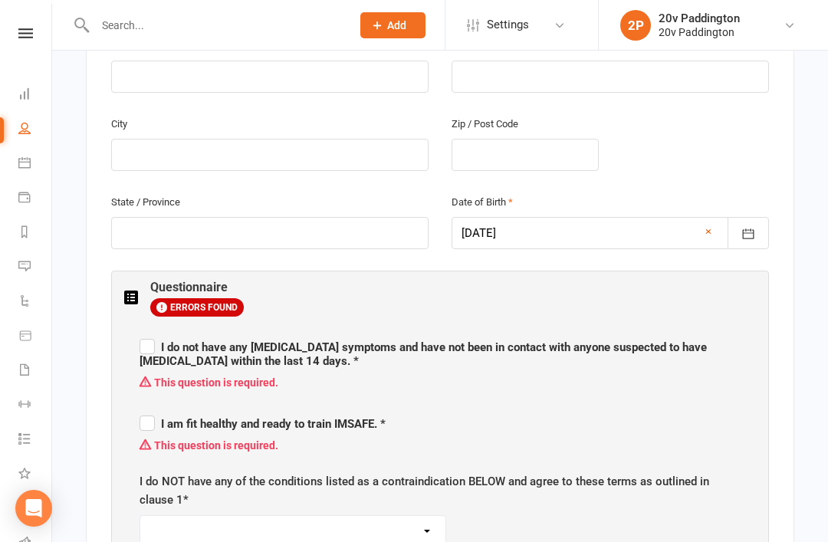
click at [159, 340] on span "I do not have any COVID symptoms and have not been in contact with anyone suspe…" at bounding box center [423, 354] width 567 height 28
click at [159, 333] on input "I do not have any COVID symptoms and have not been in contact with anyone suspe…" at bounding box center [440, 333] width 601 height 0
checkbox input "true"
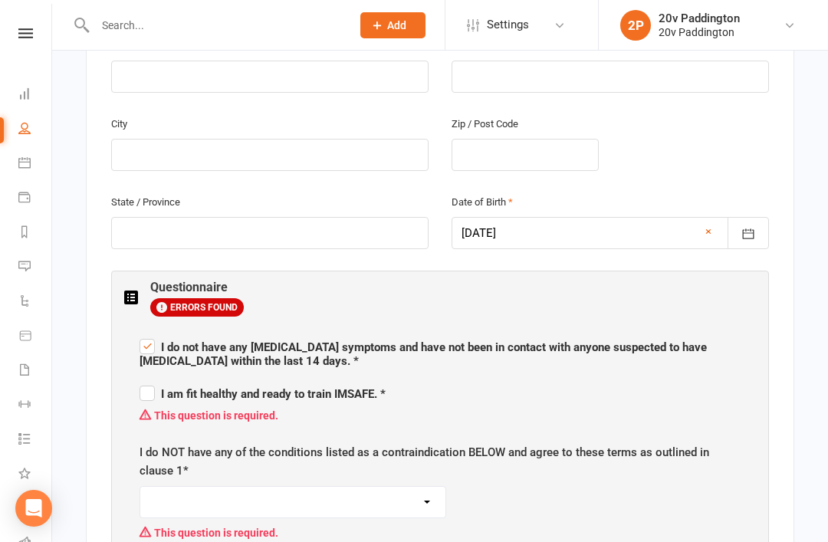
click at [132, 385] on div "I do not have any COVID symptoms and have not been in contact with anyone suspe…" at bounding box center [440, 531] width 632 height 427
click at [130, 334] on div "I do not have any COVID symptoms and have not been in contact with anyone suspe…" at bounding box center [440, 531] width 632 height 427
click at [136, 349] on div "I do not have any COVID symptoms and have not been in contact with anyone suspe…" at bounding box center [440, 531] width 632 height 427
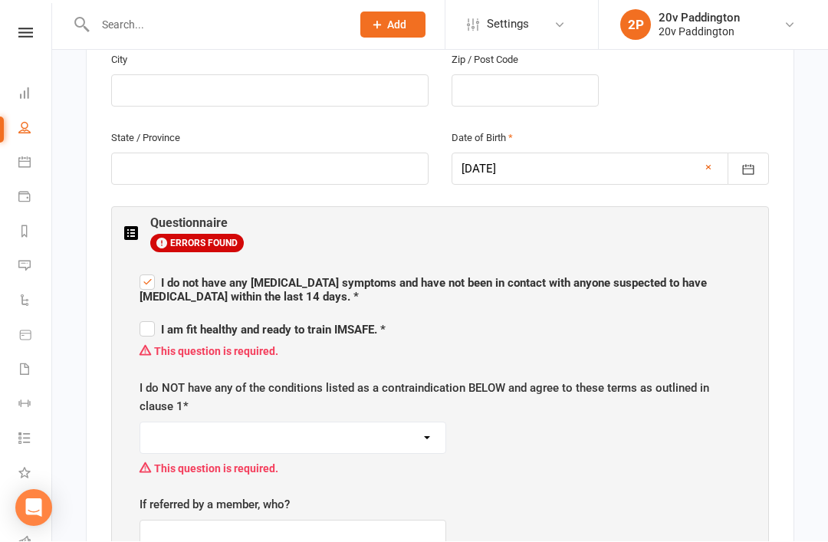
click at [159, 337] on div "This question is required." at bounding box center [440, 351] width 601 height 29
click at [147, 319] on label "I am fit healthy and ready to train IMSAFE. *" at bounding box center [263, 328] width 246 height 18
click at [147, 317] on input "I am fit healthy and ready to train IMSAFE. *" at bounding box center [263, 317] width 246 height 0
checkbox input "true"
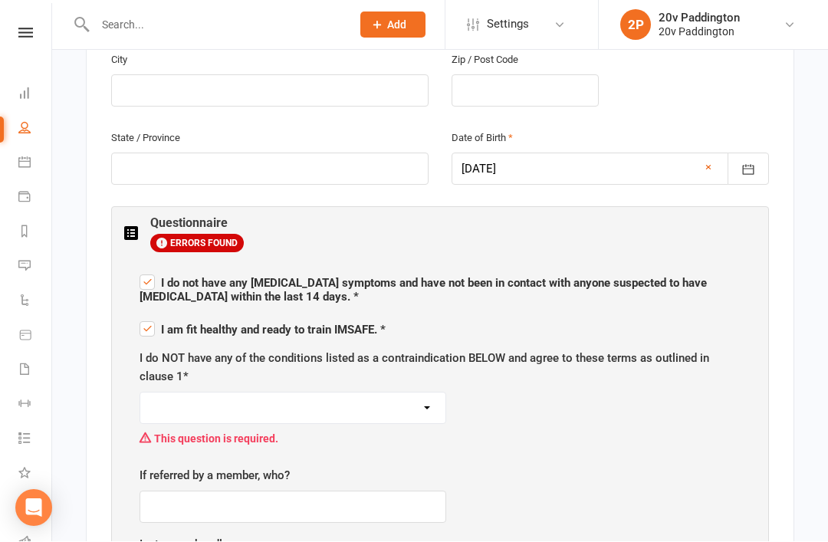
scroll to position [591, 0]
click at [403, 393] on select "I AGREE" at bounding box center [292, 408] width 305 height 31
select select "I AGREE"
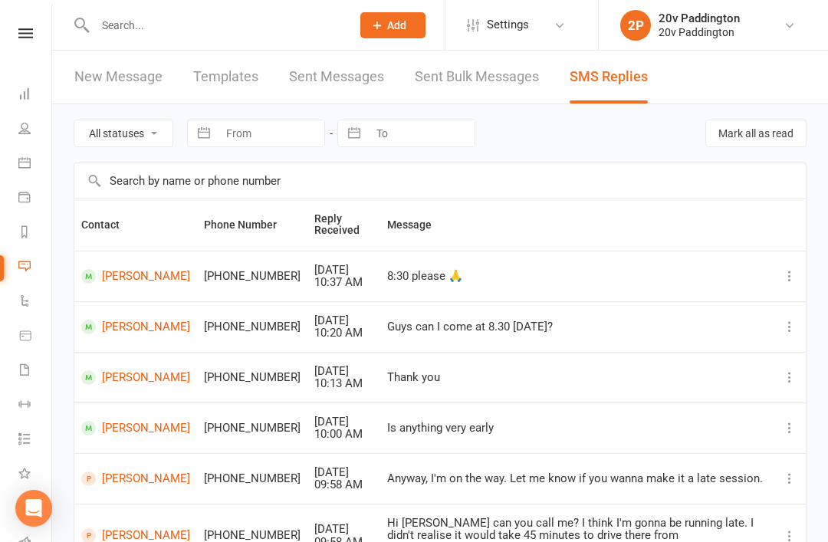
click at [142, 274] on link "[PERSON_NAME]" at bounding box center [135, 276] width 109 height 15
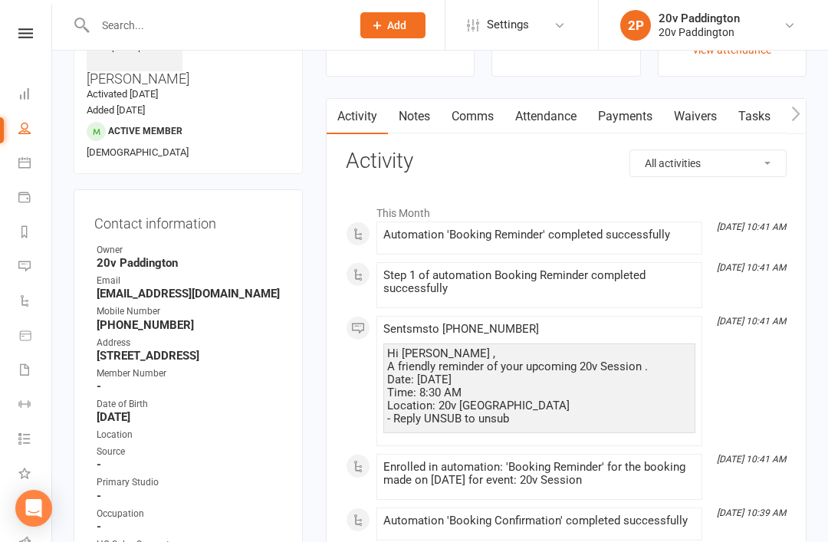
scroll to position [27, 0]
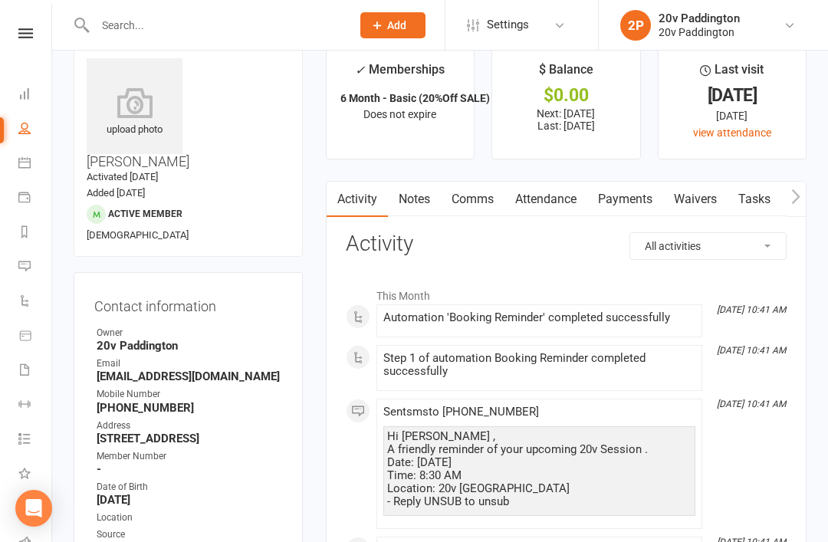
click at [21, 264] on icon at bounding box center [24, 266] width 12 height 12
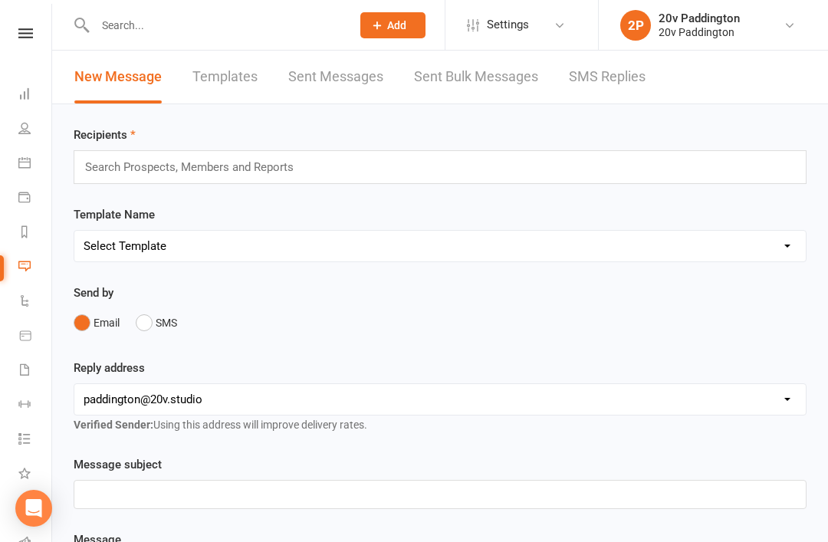
click at [29, 162] on icon at bounding box center [24, 162] width 12 height 12
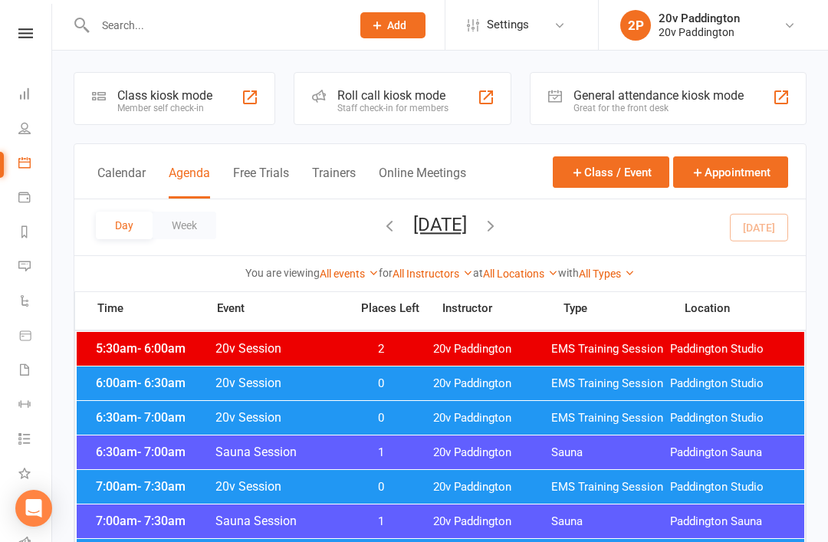
click at [30, 159] on icon at bounding box center [24, 162] width 12 height 12
click at [49, 158] on link "Calendar" at bounding box center [35, 164] width 34 height 34
click at [47, 162] on link "Calendar" at bounding box center [35, 164] width 34 height 34
click at [49, 123] on link "People" at bounding box center [35, 130] width 34 height 34
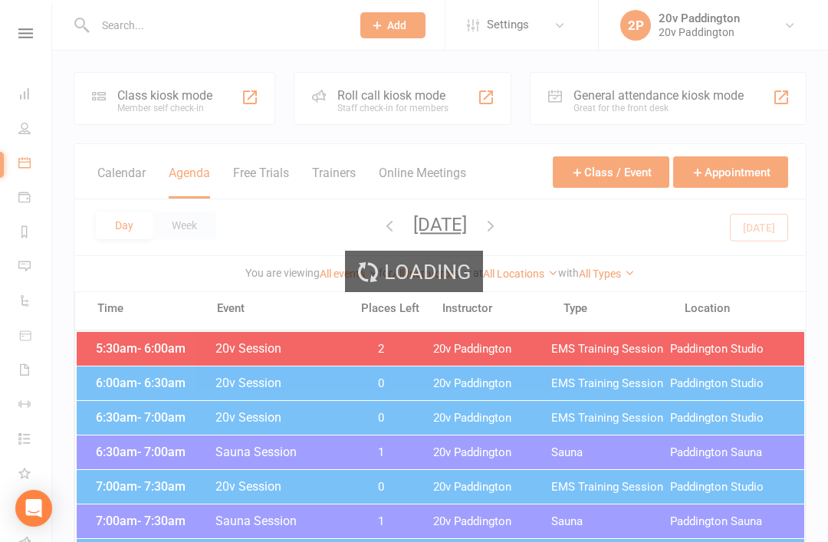
select select "100"
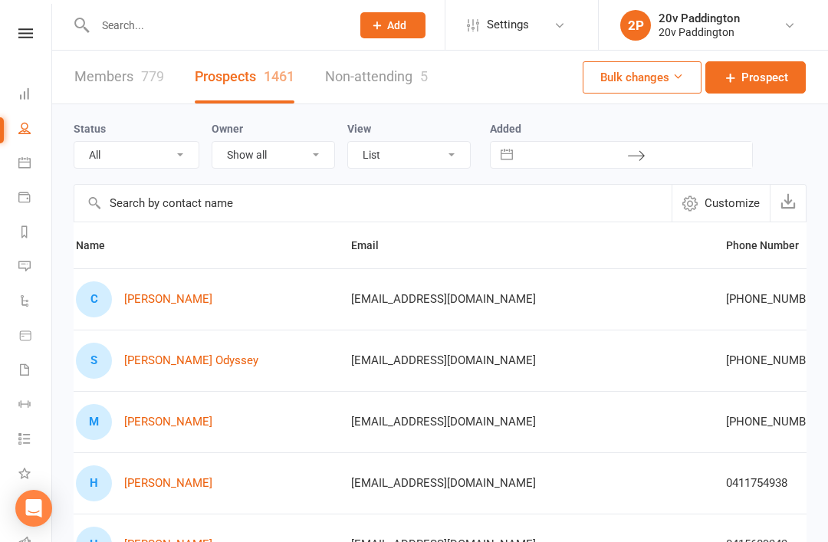
scroll to position [0, 29]
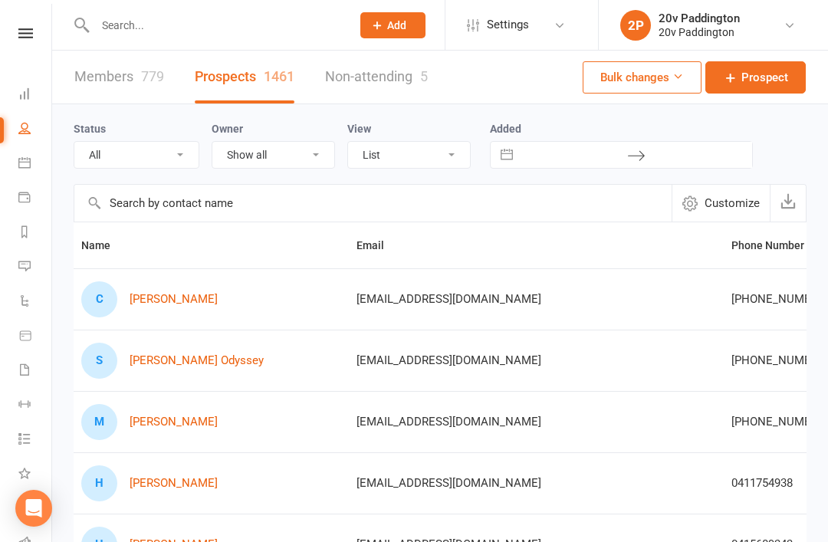
click at [172, 285] on div "C Claude Jabbour" at bounding box center [211, 299] width 261 height 36
click at [192, 294] on link "Claude Jabbour" at bounding box center [174, 299] width 88 height 13
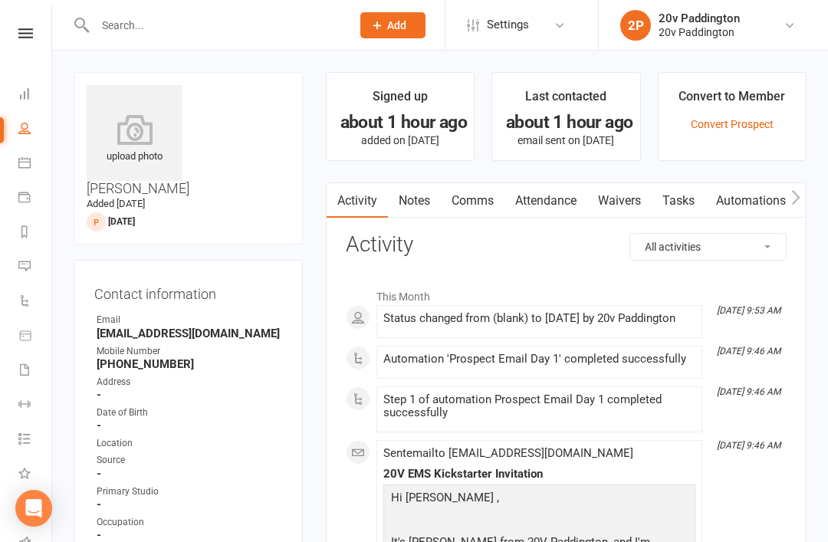
click at [34, 269] on link "Messages" at bounding box center [35, 268] width 34 height 34
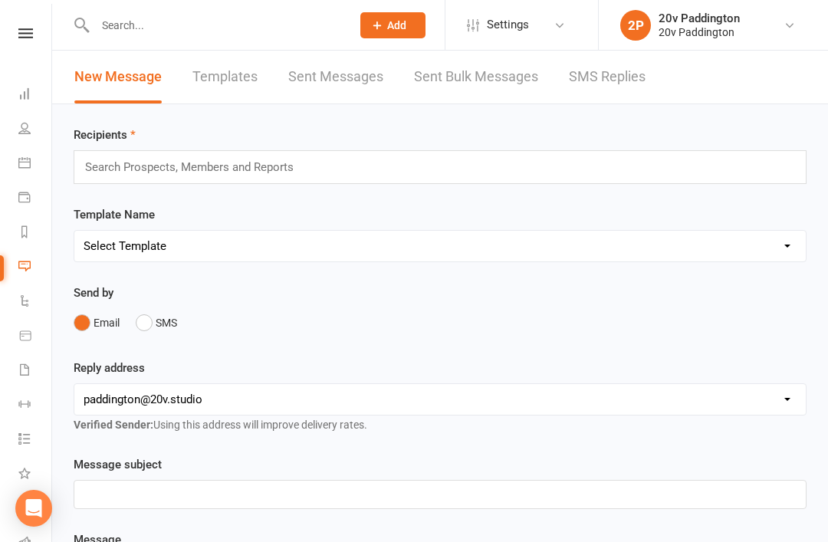
click at [563, 63] on div "New Message Templates Sent Messages Sent Bulk Messages SMS Replies" at bounding box center [360, 77] width 616 height 53
click at [615, 86] on link "SMS Replies" at bounding box center [607, 77] width 77 height 53
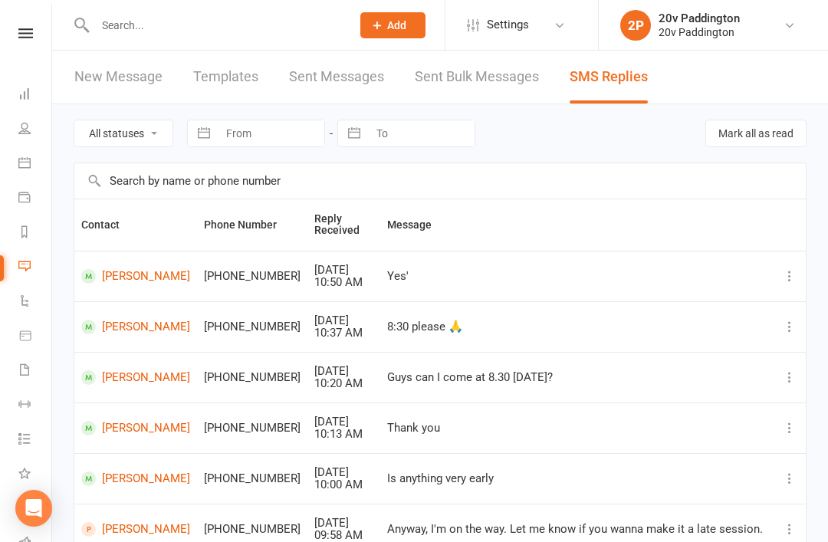
click at [136, 274] on link "[PERSON_NAME]" at bounding box center [135, 276] width 109 height 15
